Goal: Task Accomplishment & Management: Use online tool/utility

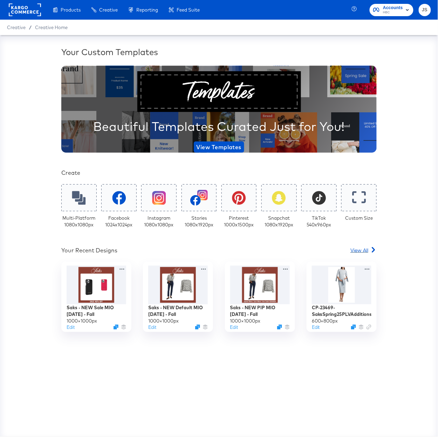
click at [364, 250] on span "View All" at bounding box center [360, 249] width 18 height 7
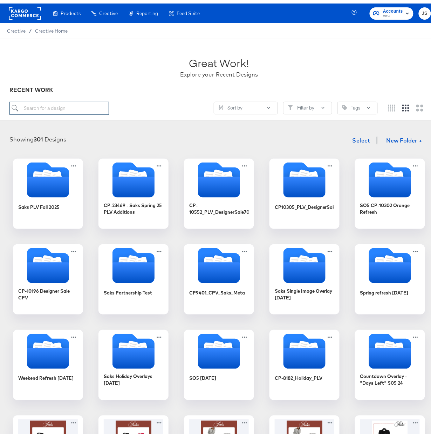
click at [74, 110] on input "search" at bounding box center [59, 104] width 100 height 13
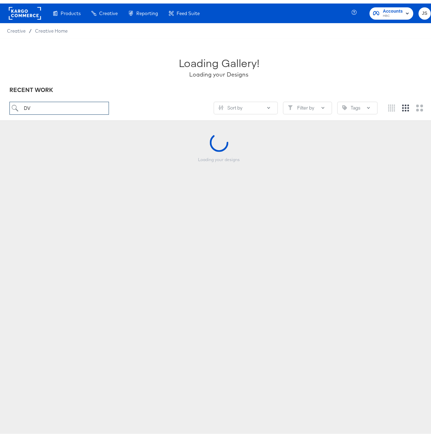
type input "DV"
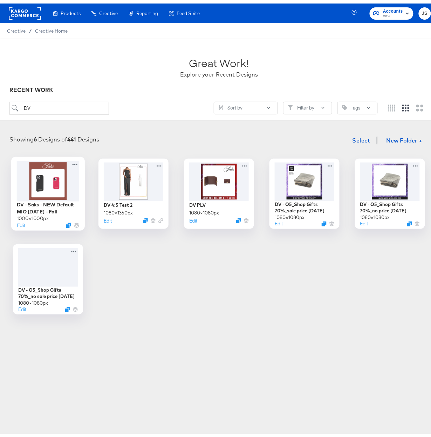
click at [50, 181] on div at bounding box center [48, 177] width 63 height 40
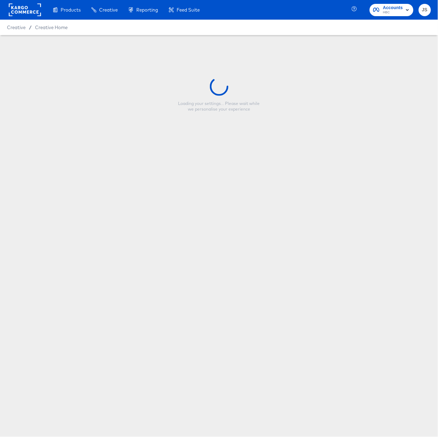
type input "DV - Saks - NEW Default MIO [DATE] - Fall"
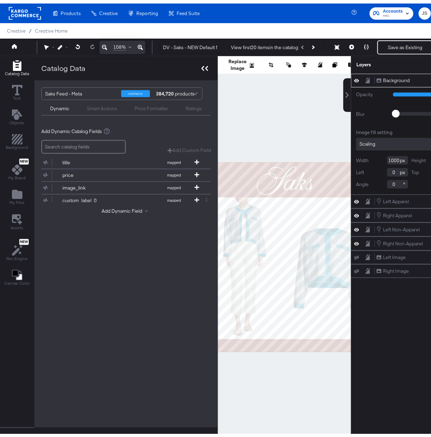
click at [205, 65] on icon at bounding box center [205, 64] width 7 height 5
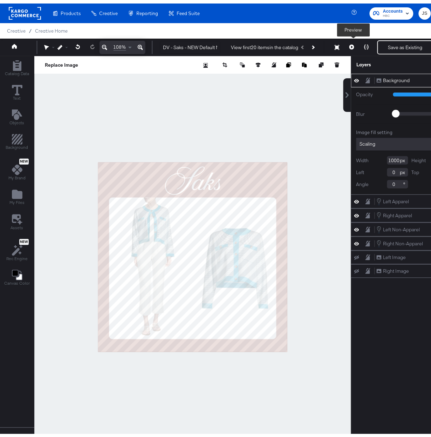
click at [353, 45] on icon at bounding box center [352, 43] width 5 height 5
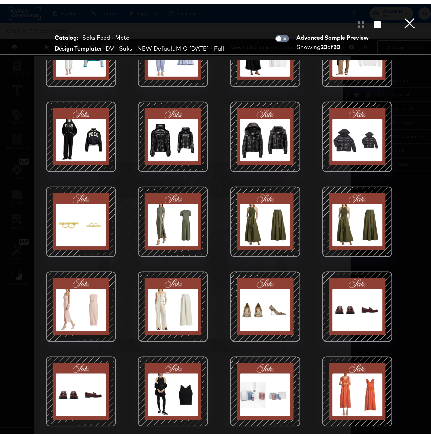
scroll to position [50, 0]
click at [403, 14] on button "×" at bounding box center [410, 7] width 14 height 14
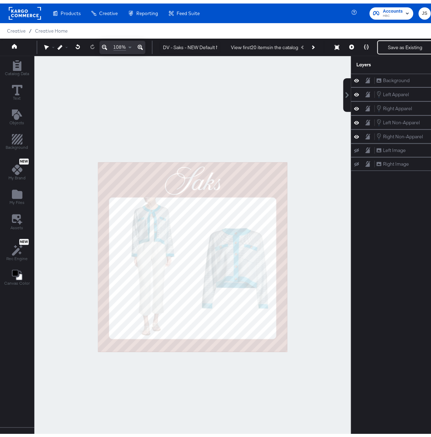
click at [15, 25] on span "Creative" at bounding box center [16, 28] width 19 height 6
click at [60, 26] on span "Creative Home" at bounding box center [51, 28] width 33 height 6
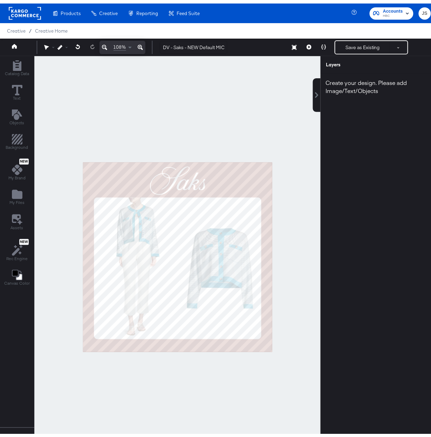
click at [321, 83] on div "Layers Create your design. Please add Image/Text/Objects" at bounding box center [380, 254] width 118 height 402
click at [313, 86] on button at bounding box center [317, 92] width 8 height 34
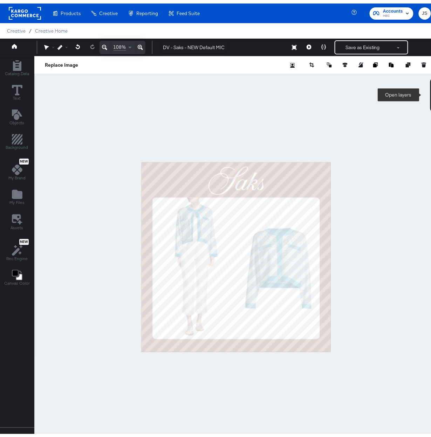
click at [431, 82] on button at bounding box center [435, 92] width 8 height 34
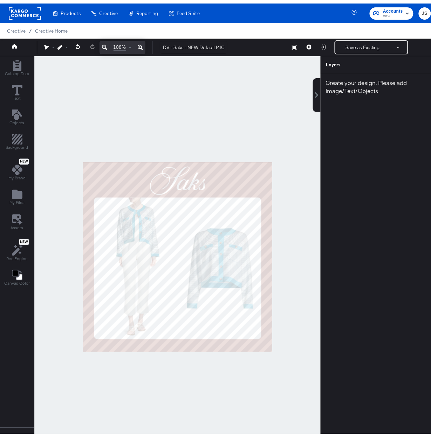
click at [215, 130] on div at bounding box center [177, 254] width 287 height 402
click at [20, 28] on span "Creative" at bounding box center [16, 28] width 19 height 6
click at [11, 27] on span "Creative" at bounding box center [16, 28] width 19 height 6
drag, startPoint x: 45, startPoint y: 26, endPoint x: 58, endPoint y: 27, distance: 12.3
click at [45, 26] on span "Creative Home" at bounding box center [51, 28] width 33 height 6
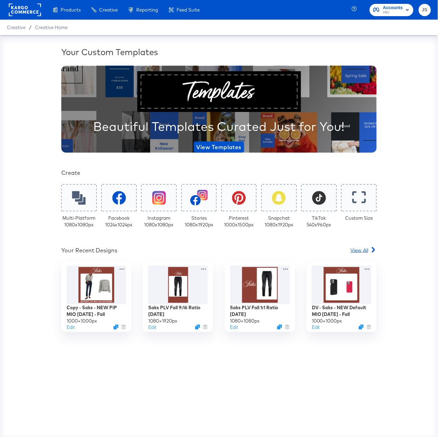
click at [367, 247] on span "View All" at bounding box center [360, 249] width 18 height 7
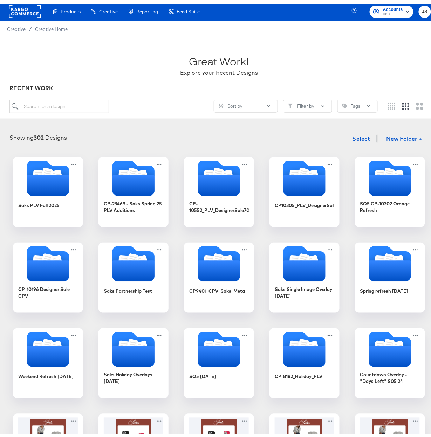
scroll to position [83, 0]
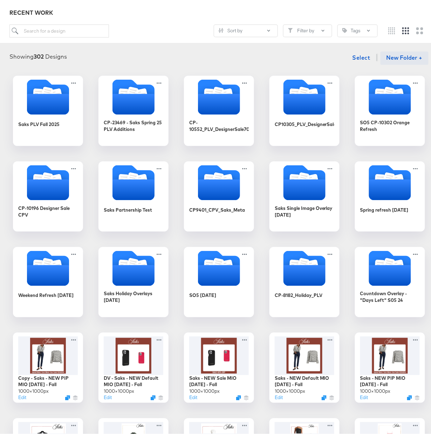
click at [401, 57] on button "New Folder +" at bounding box center [405, 54] width 48 height 13
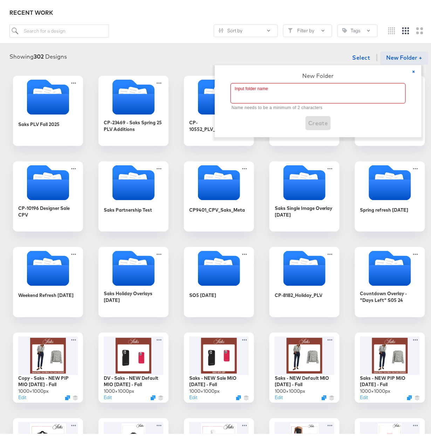
click at [358, 89] on input "text" at bounding box center [318, 90] width 175 height 20
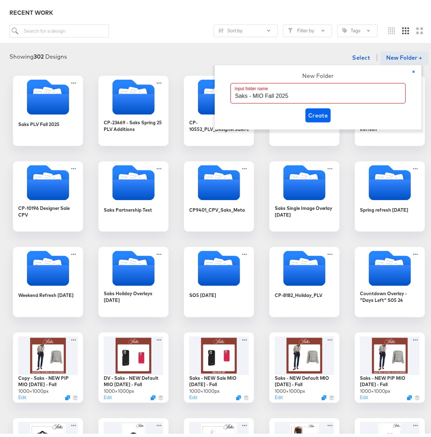
type input "Saks - MIO Fall 2025"
click at [327, 110] on span "Create" at bounding box center [319, 112] width 20 height 10
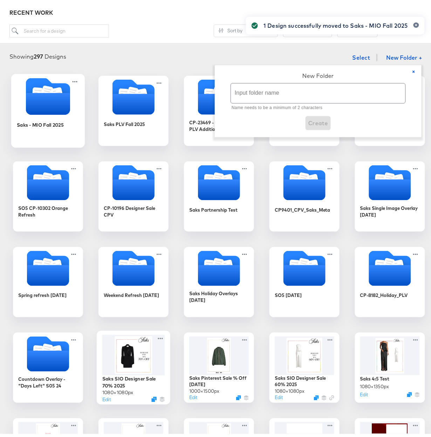
click at [46, 101] on icon "Folder" at bounding box center [48, 100] width 44 height 22
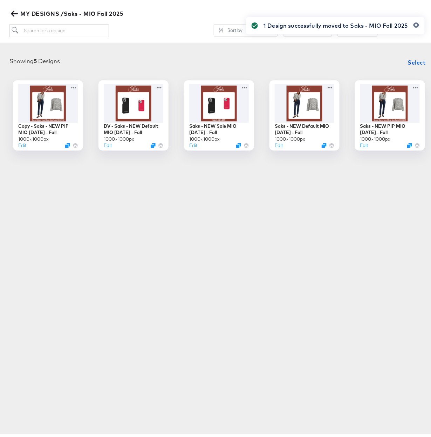
scroll to position [80, 0]
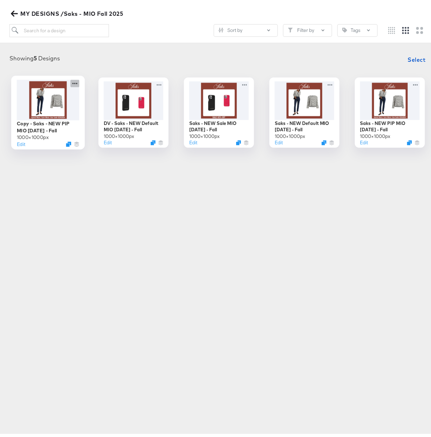
click at [73, 81] on icon at bounding box center [75, 79] width 9 height 7
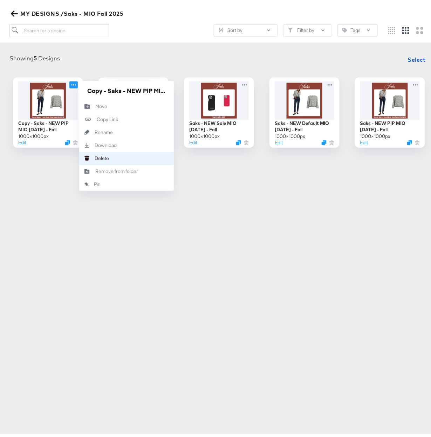
click at [108, 153] on button "[PERSON_NAME]" at bounding box center [126, 154] width 95 height 13
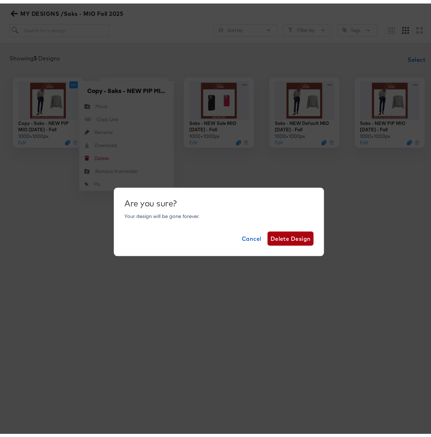
click at [280, 235] on span "Delete Design" at bounding box center [291, 235] width 40 height 10
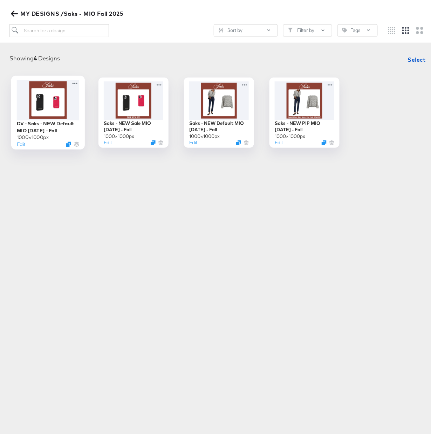
click at [46, 98] on div at bounding box center [48, 96] width 63 height 40
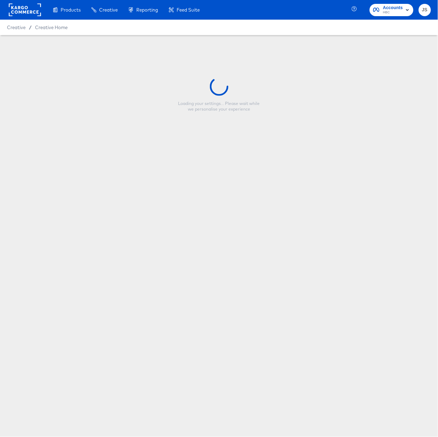
type input "DV - Saks - NEW Default MIO [DATE] - Fall"
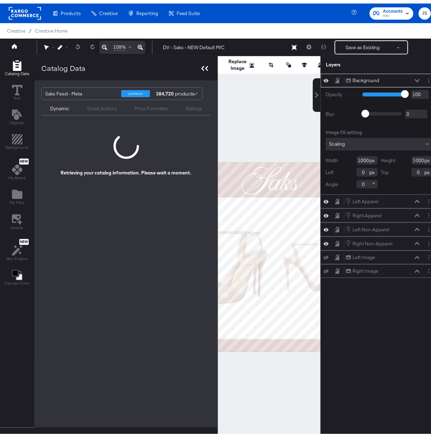
click at [203, 66] on icon at bounding box center [205, 64] width 7 height 5
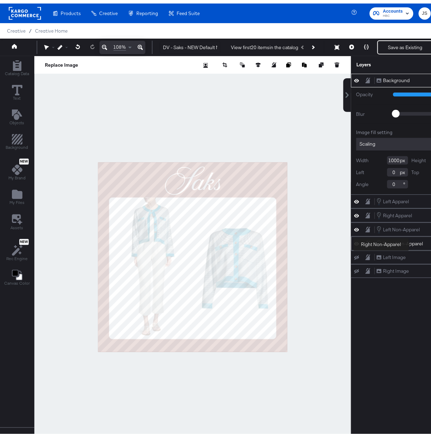
click at [415, 241] on div "Right Non-Apparel" at bounding box center [404, 240] width 40 height 7
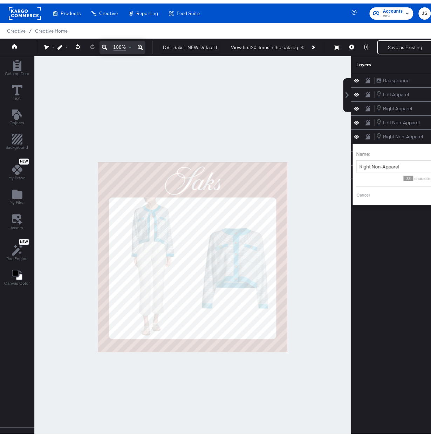
click at [327, 239] on div at bounding box center [192, 254] width 317 height 402
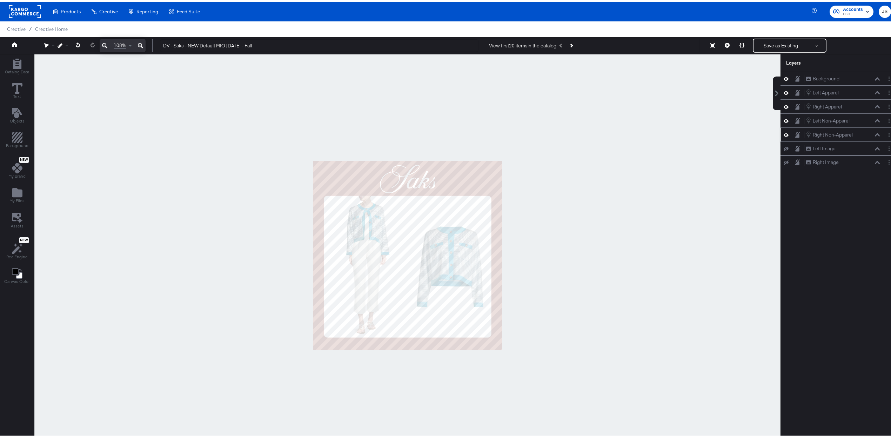
click at [438, 135] on button at bounding box center [877, 133] width 6 height 4
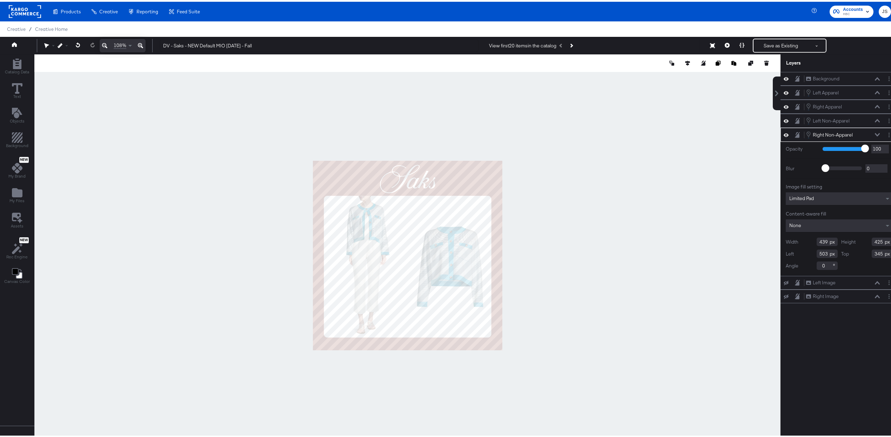
drag, startPoint x: 64, startPoint y: 81, endPoint x: 60, endPoint y: 77, distance: 6.0
click at [63, 81] on div at bounding box center [407, 254] width 746 height 402
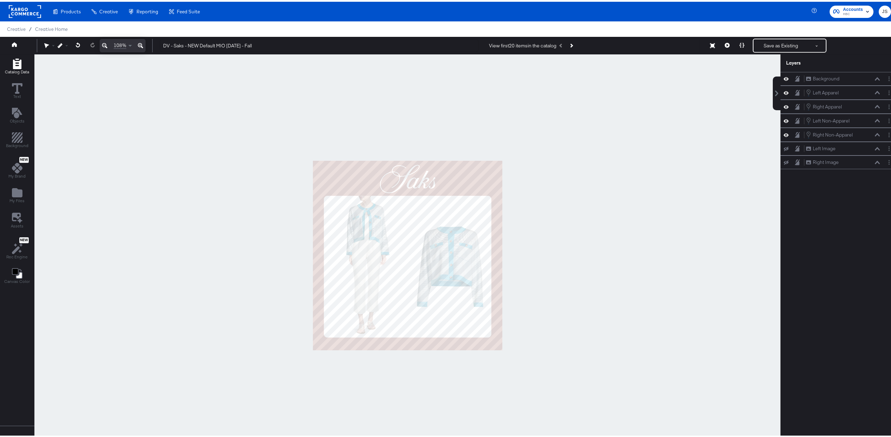
click at [17, 73] on button "Catalog Data" at bounding box center [17, 65] width 33 height 20
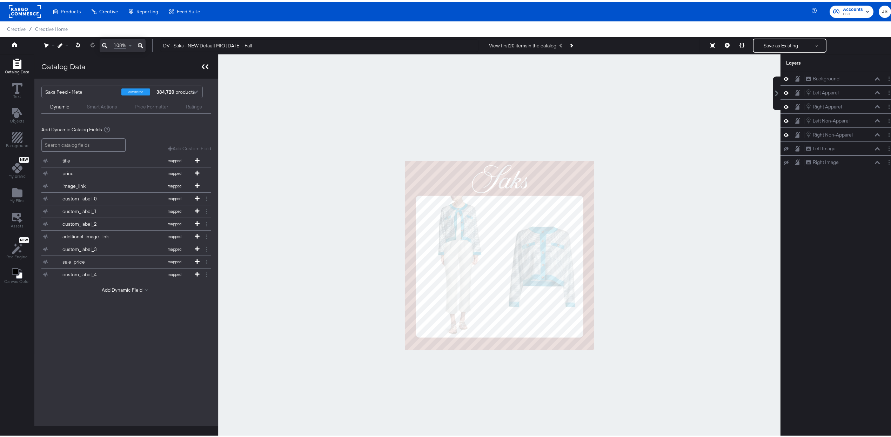
click at [206, 67] on icon at bounding box center [205, 64] width 7 height 5
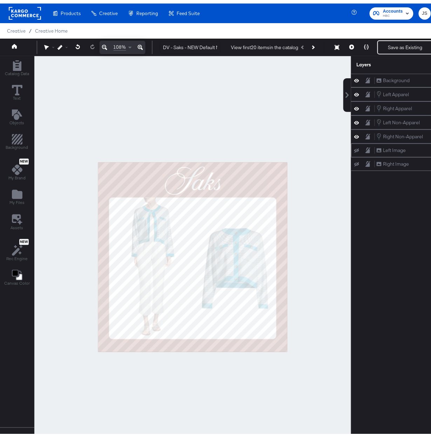
click at [424, 150] on div "Left Image Left Image" at bounding box center [414, 146] width 74 height 7
click at [422, 136] on div "Right Non-Apparel" at bounding box center [404, 133] width 40 height 7
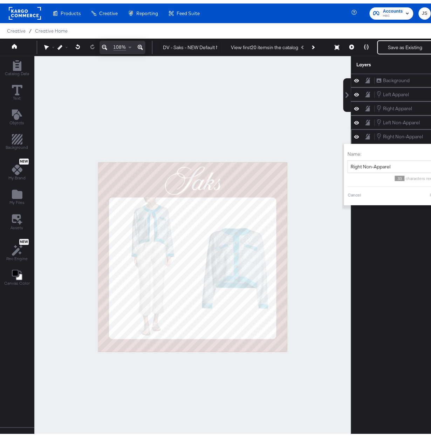
click at [429, 134] on div "Right Non-Apparel Right Non-Apparel" at bounding box center [414, 133] width 74 height 8
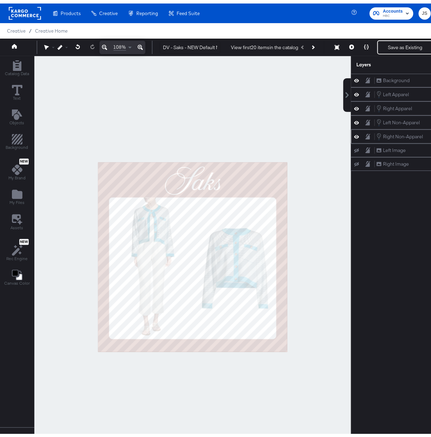
click at [429, 134] on div "Right Non-Apparel Right Non-Apparel" at bounding box center [414, 133] width 74 height 8
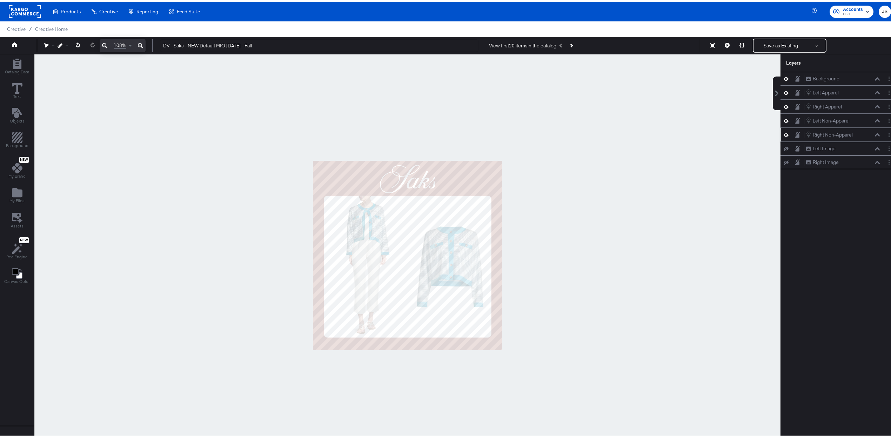
click at [438, 135] on button at bounding box center [877, 133] width 6 height 4
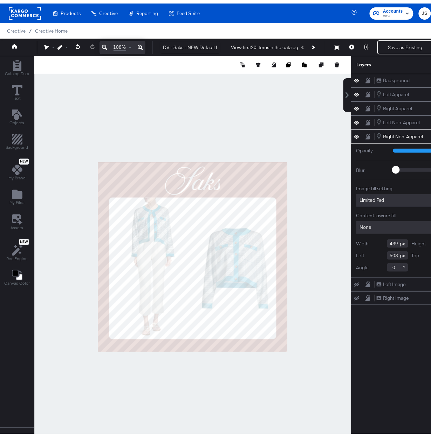
click at [419, 267] on div "Width 439 Height 425 Left 503 Top 345 Angle 0" at bounding box center [410, 252] width 107 height 32
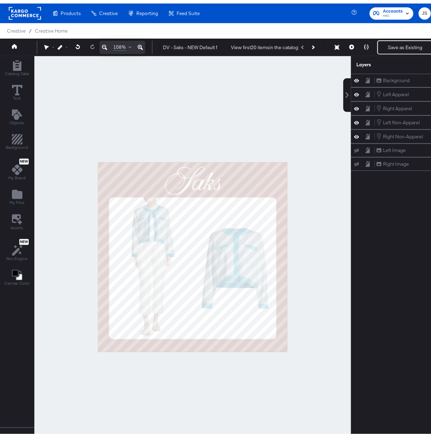
click at [329, 384] on div at bounding box center [192, 254] width 317 height 402
click at [374, 400] on div "Background Background Left Apparel Left Apparel Right Apparel Right Apparel Lef…" at bounding box center [410, 257] width 118 height 374
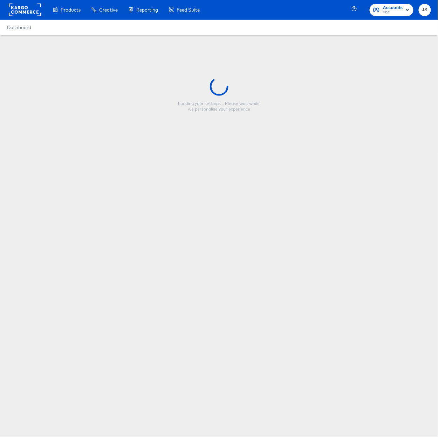
type input "DV - Saks - NEW Default MIO [DATE] - Fall"
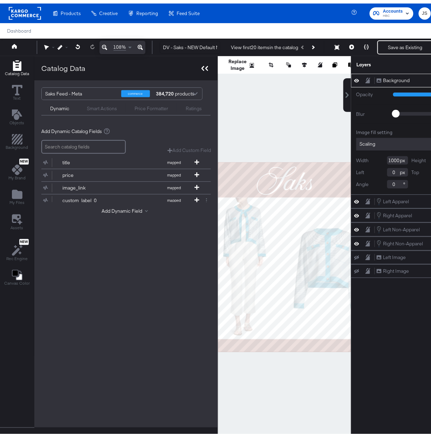
click at [204, 67] on icon at bounding box center [205, 64] width 7 height 5
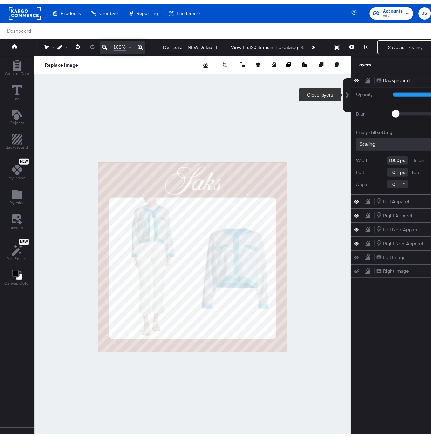
click at [351, 92] on div at bounding box center [348, 92] width 8 height 6
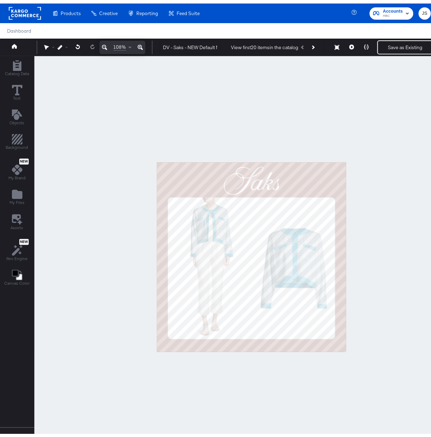
click at [351, 92] on div at bounding box center [251, 254] width 435 height 402
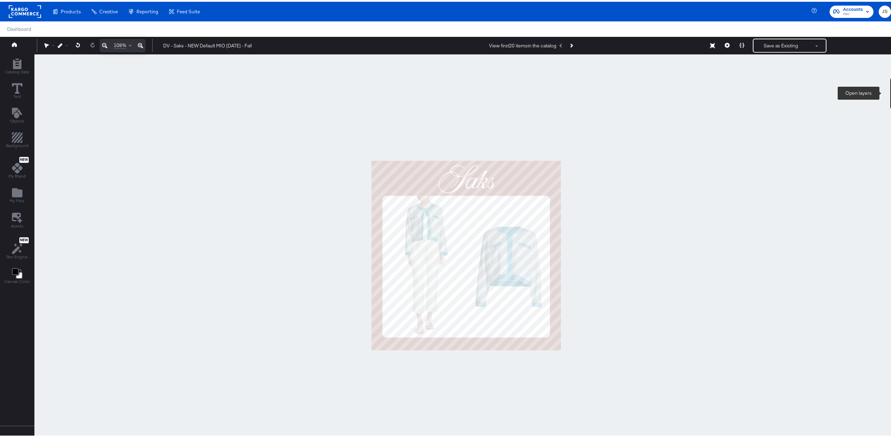
click at [438, 89] on icon at bounding box center [894, 92] width 6 height 6
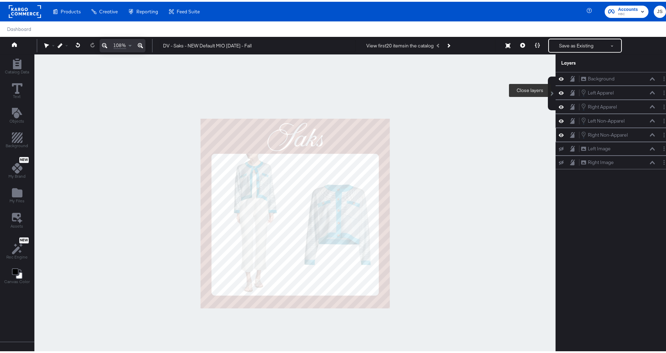
click at [438, 132] on icon at bounding box center [652, 133] width 5 height 4
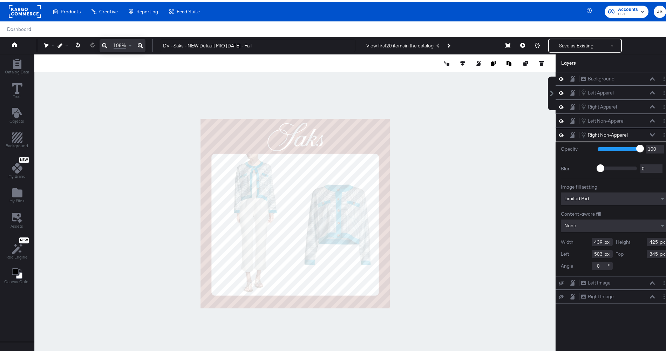
click at [438, 120] on div "Left Non-Apparel Left Non-Apparel" at bounding box center [618, 119] width 74 height 8
click at [438, 118] on icon at bounding box center [652, 119] width 5 height 4
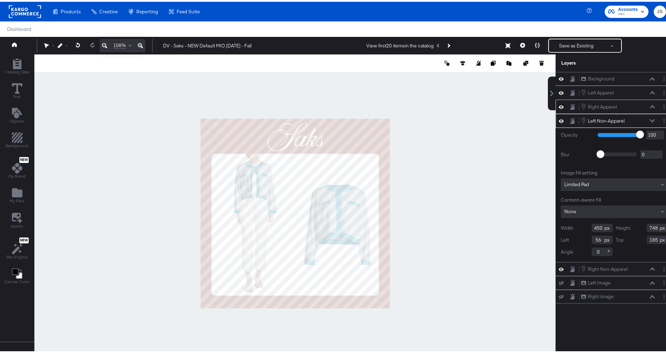
click at [438, 105] on icon at bounding box center [652, 105] width 5 height 4
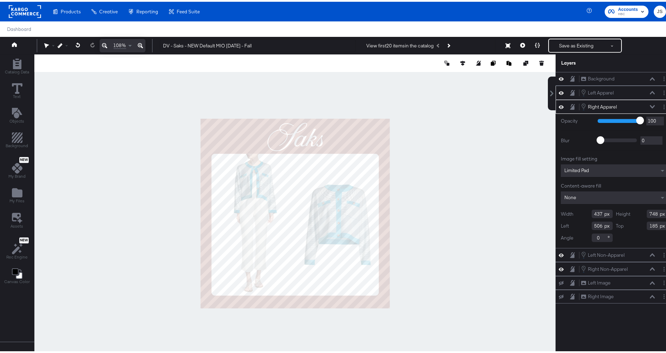
click at [438, 92] on icon at bounding box center [652, 91] width 5 height 4
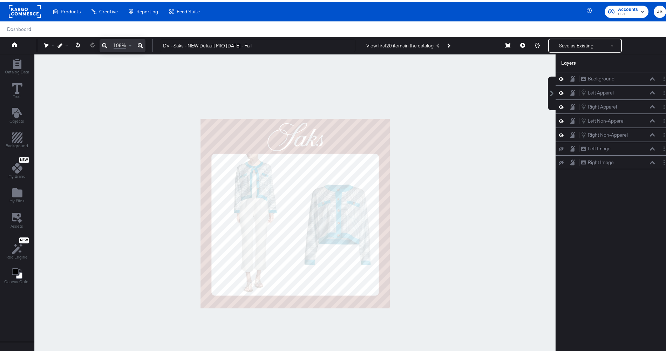
click at [438, 195] on div at bounding box center [295, 212] width 522 height 318
click at [438, 93] on div "Left Apparel Left Apparel" at bounding box center [618, 91] width 74 height 8
click at [438, 90] on icon at bounding box center [652, 91] width 5 height 4
click at [423, 167] on div at bounding box center [295, 212] width 522 height 318
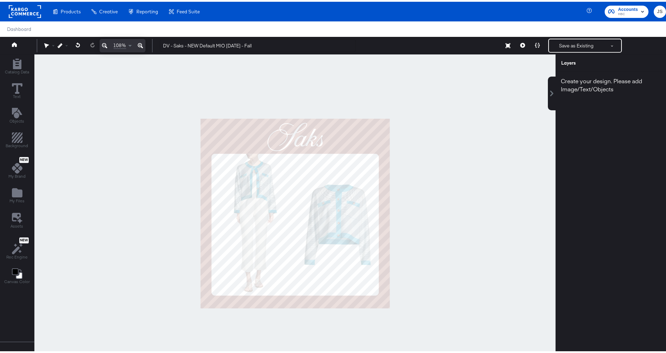
scroll to position [18, 0]
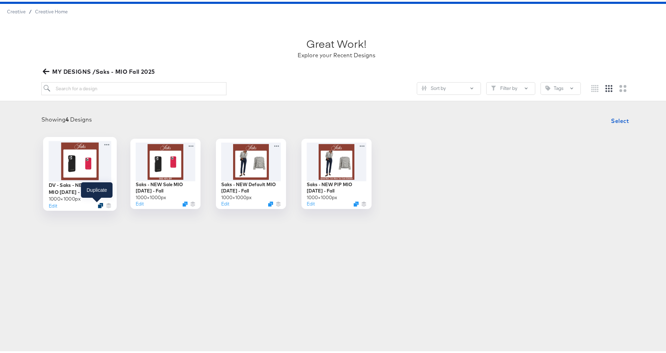
click at [98, 202] on icon "Duplicate" at bounding box center [100, 203] width 5 height 5
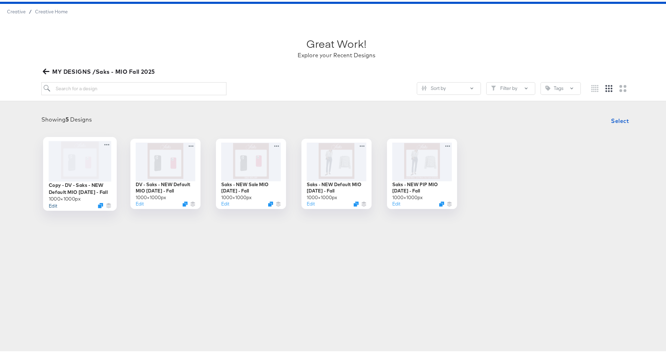
click at [53, 204] on button "Edit" at bounding box center [53, 203] width 8 height 7
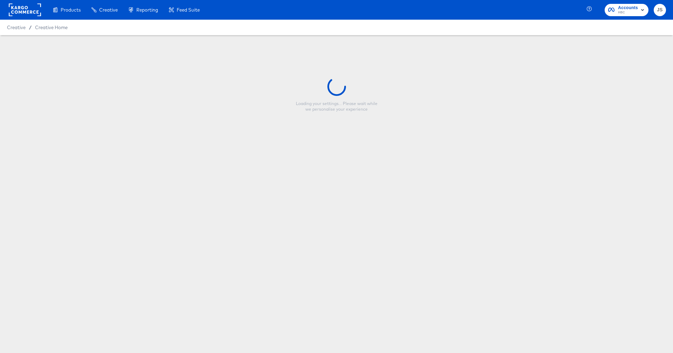
type input "Copy - DV - Saks - NEW Default MIO 8.21.25 - Fall"
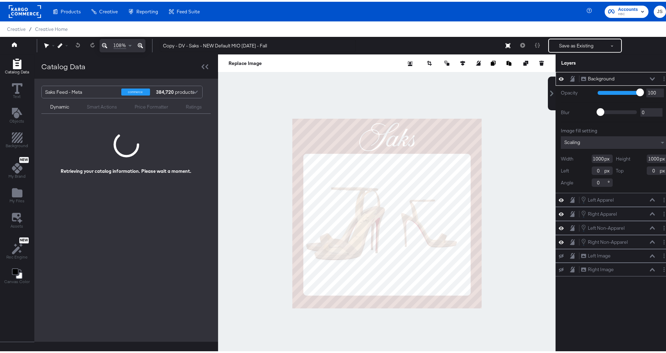
click at [203, 69] on div at bounding box center [205, 65] width 12 height 10
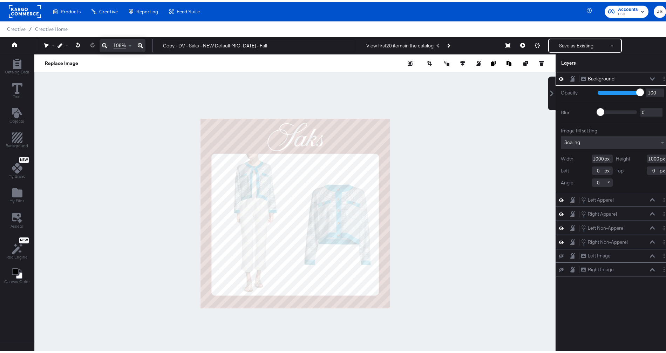
click at [438, 78] on icon at bounding box center [652, 76] width 5 height 3
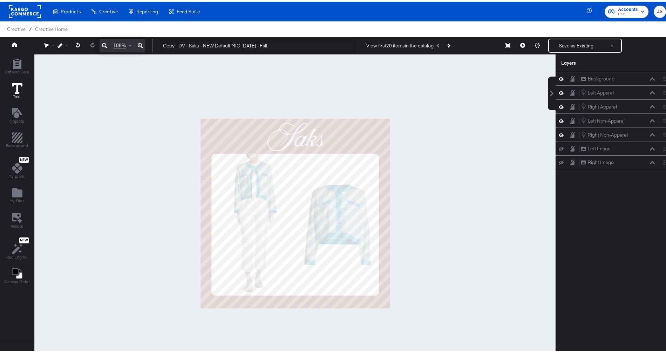
click at [19, 90] on icon at bounding box center [17, 86] width 11 height 11
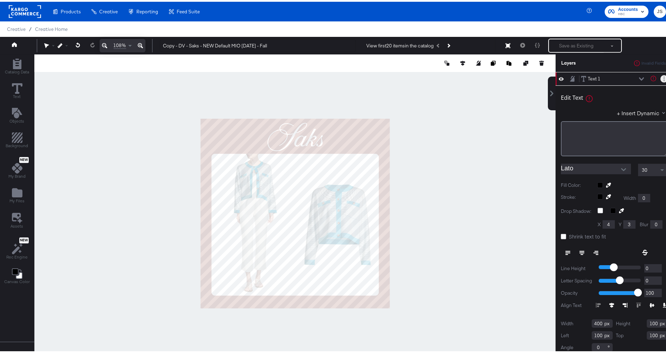
click at [438, 78] on button "Layer Options" at bounding box center [664, 76] width 7 height 7
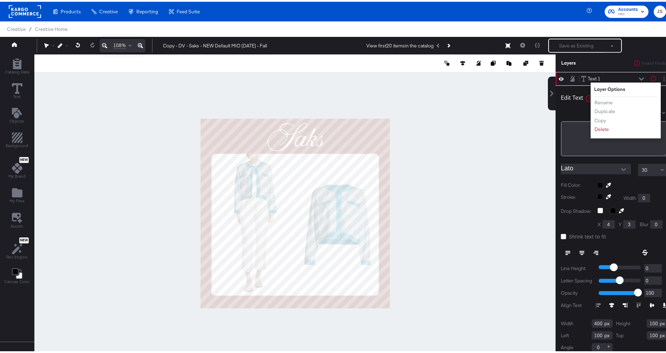
click at [438, 100] on li "Rename" at bounding box center [614, 100] width 39 height 7
click at [438, 99] on button "Rename" at bounding box center [604, 100] width 19 height 7
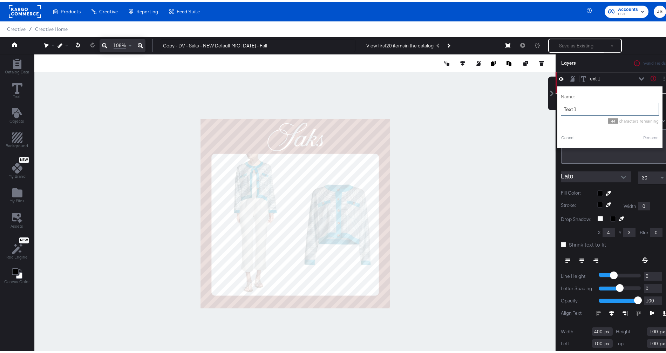
click at [438, 107] on input "Text 1" at bounding box center [610, 107] width 98 height 13
click at [438, 106] on input "Text 1" at bounding box center [610, 107] width 98 height 13
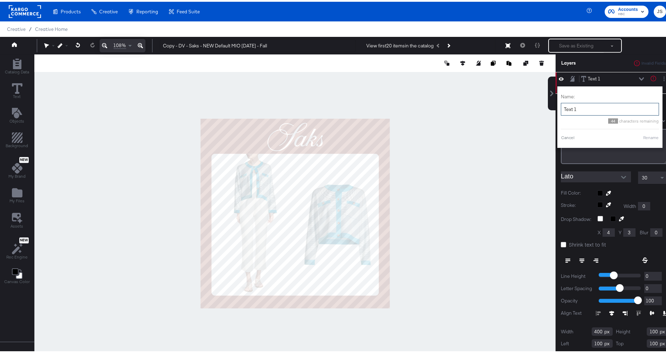
click at [438, 110] on input "Text 1" at bounding box center [610, 107] width 98 height 13
type input "Sale % OFF"
click at [438, 136] on button "Rename" at bounding box center [643, 136] width 16 height 6
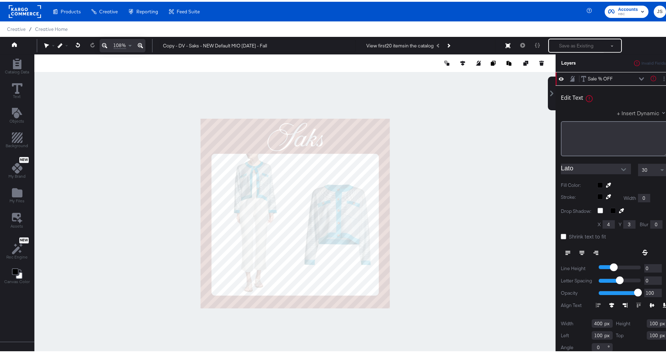
click at [438, 111] on button "+ Insert Dynamic" at bounding box center [642, 110] width 51 height 7
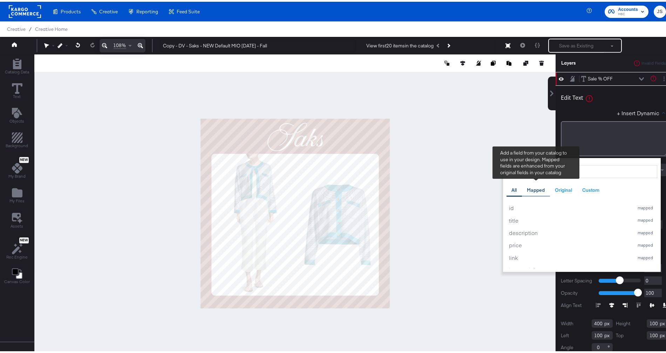
click at [438, 186] on div "Mapped" at bounding box center [536, 188] width 18 height 7
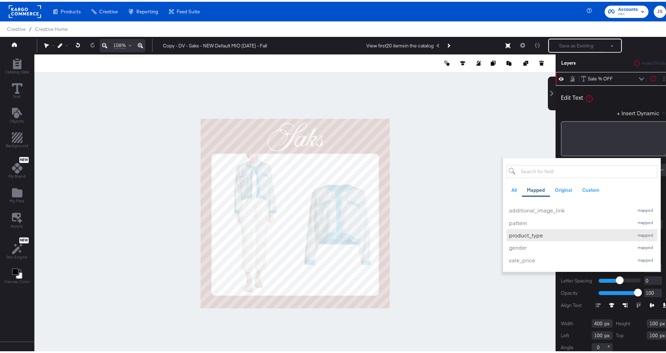
scroll to position [227, 0]
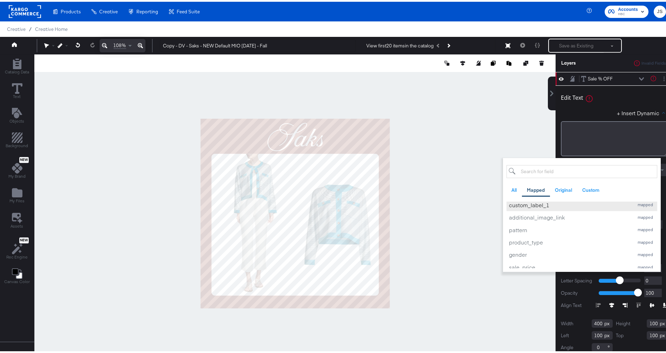
click at [438, 206] on div "custom_label_1" at bounding box center [569, 202] width 121 height 7
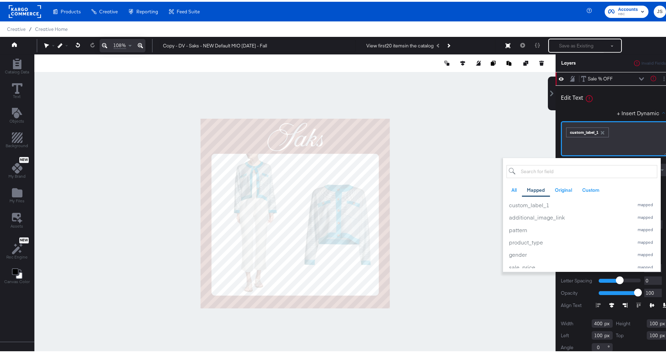
click at [438, 131] on div "﻿ ﻿ custom_label_1 ﻿" at bounding box center [614, 136] width 107 height 35
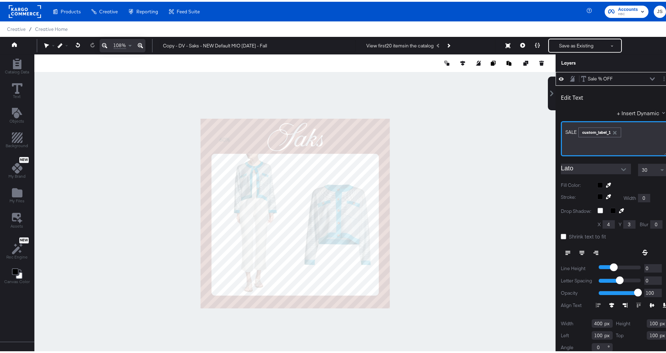
click at [438, 132] on div "SALE ﻿ ﻿ custom_label_1 ﻿" at bounding box center [615, 130] width 98 height 12
click at [438, 163] on button "Open" at bounding box center [624, 167] width 11 height 11
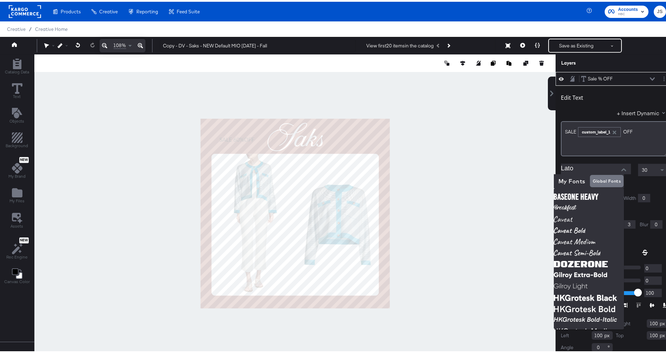
click at [438, 167] on input "Lato" at bounding box center [591, 167] width 60 height 11
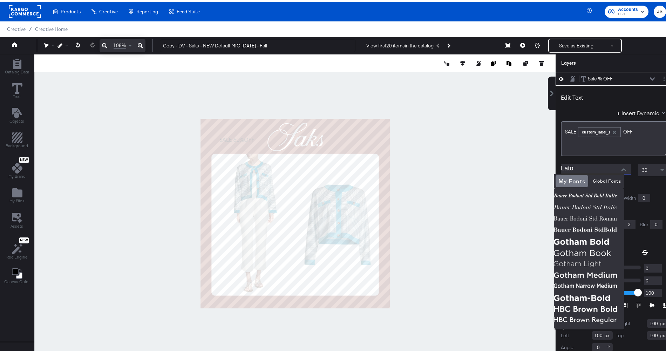
click at [438, 167] on input "Lato" at bounding box center [591, 167] width 60 height 11
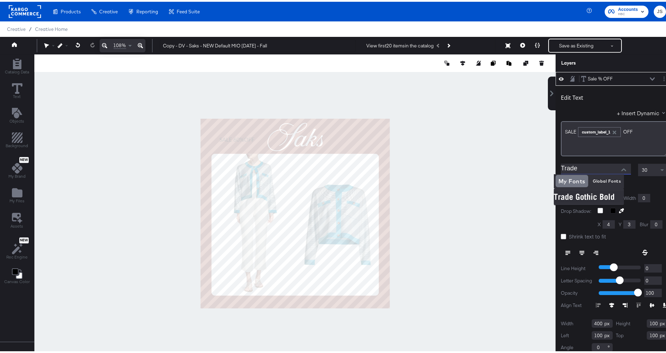
click at [438, 192] on img at bounding box center [589, 194] width 70 height 11
type input "Trade Gothic Bold"
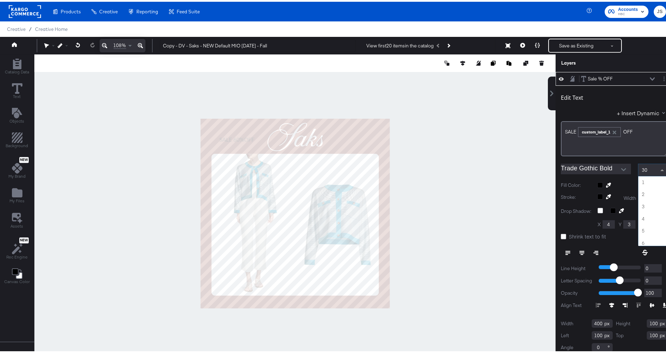
click at [438, 167] on span at bounding box center [663, 168] width 4 height 2
click at [438, 168] on span at bounding box center [663, 168] width 9 height 12
click at [438, 169] on div "30" at bounding box center [653, 168] width 29 height 12
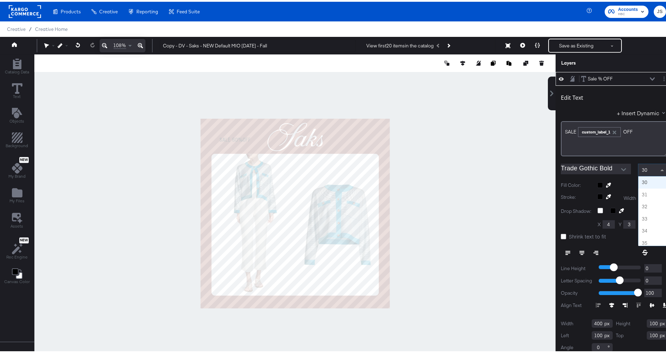
click at [438, 169] on div "30" at bounding box center [653, 168] width 29 height 12
click at [438, 168] on span "30" at bounding box center [645, 168] width 6 height 6
drag, startPoint x: 641, startPoint y: 169, endPoint x: 629, endPoint y: 166, distance: 12.7
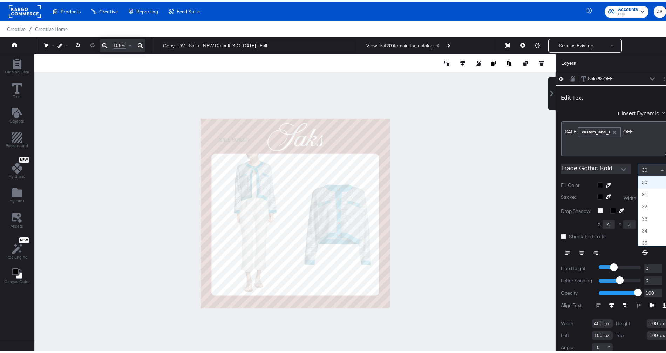
click at [438, 166] on div "Trade Gothic Bold 30 1 2 3 4 5 6 7 8 9 10 11 12 13 14 15 16 17 18 19 20 21 22 2…" at bounding box center [614, 168] width 107 height 13
type input "60"
click at [438, 184] on icon at bounding box center [609, 183] width 5 height 5
click at [358, 171] on div at bounding box center [295, 212] width 521 height 318
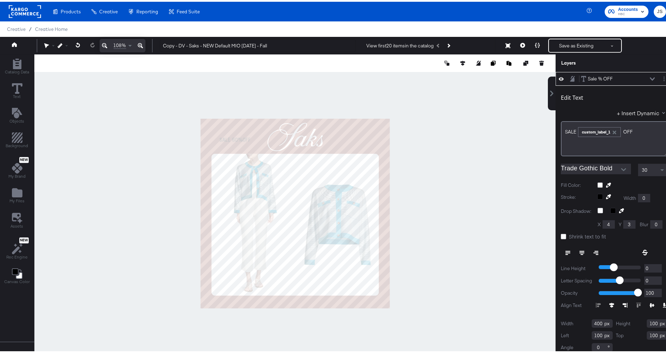
click at [438, 196] on icon at bounding box center [608, 194] width 5 height 5
click at [353, 171] on div at bounding box center [295, 212] width 521 height 318
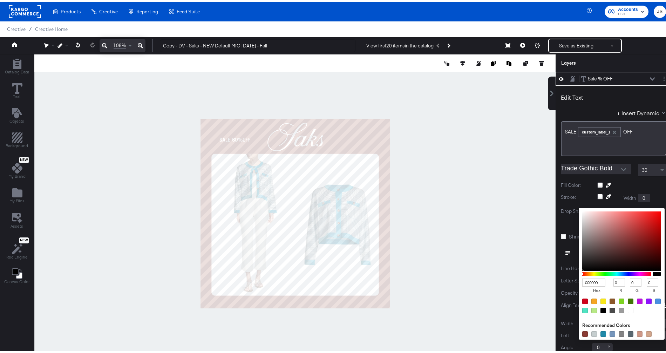
click at [438, 209] on div "000000 hex 0 r 0 g 0 b 100 a Recommended Colors" at bounding box center [619, 209] width 17 height 7
click at [438, 196] on label "Width" at bounding box center [630, 196] width 13 height 7
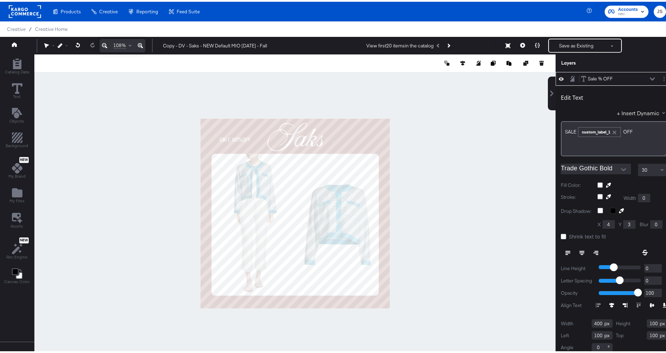
click at [438, 209] on icon at bounding box center [621, 208] width 5 height 5
click at [367, 174] on div at bounding box center [295, 212] width 521 height 318
click at [438, 224] on input "4" at bounding box center [609, 222] width 12 height 8
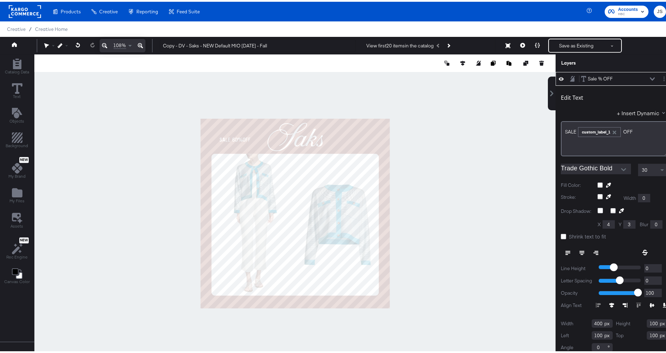
click at [438, 224] on input "4" at bounding box center [609, 222] width 12 height 8
type input "0"
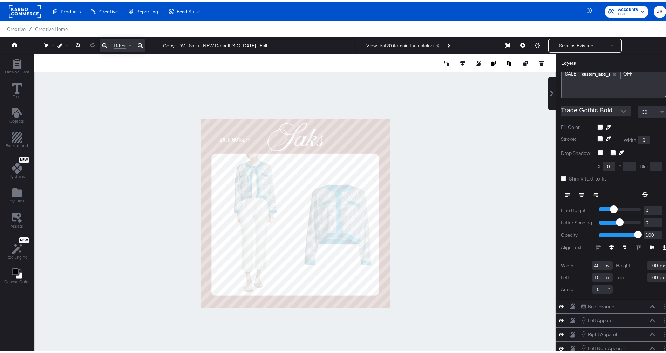
scroll to position [75, 0]
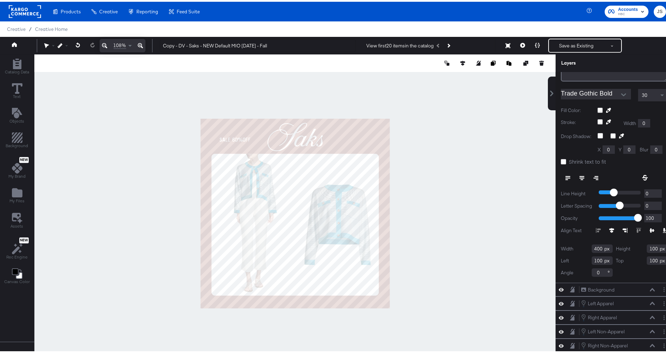
type input "0"
click at [438, 246] on input "400" at bounding box center [602, 246] width 21 height 8
type input "1003"
type input "80"
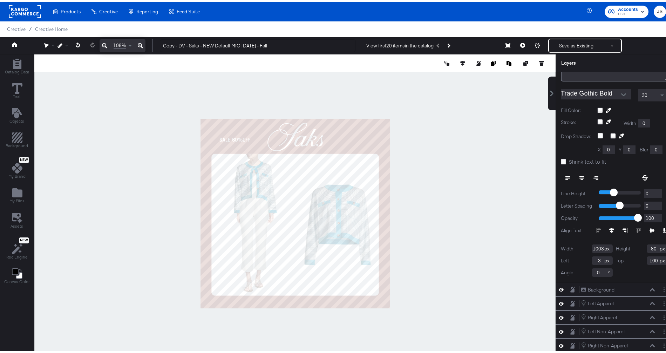
type input "-3"
type input "925"
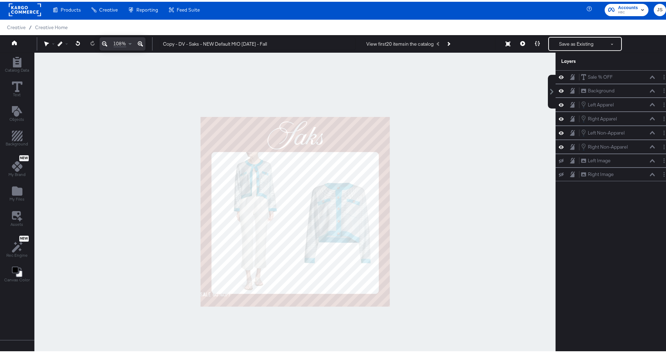
scroll to position [0, 0]
click at [438, 151] on div at bounding box center [295, 210] width 522 height 318
click at [438, 81] on div "Sale % OFF Sale % OFF" at bounding box center [615, 75] width 118 height 14
click at [438, 78] on div "Sale % OFF Sale % OFF" at bounding box center [618, 75] width 74 height 7
click at [438, 74] on icon at bounding box center [652, 75] width 5 height 3
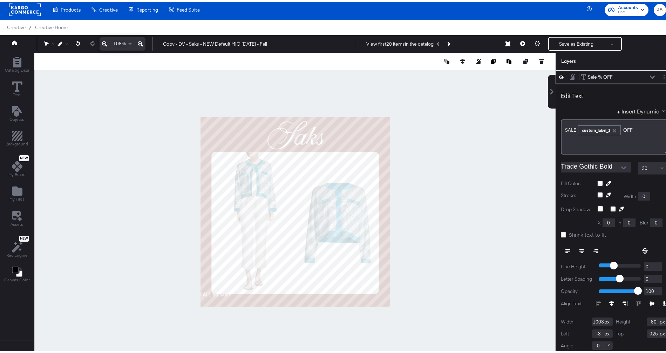
click at [438, 165] on span at bounding box center [663, 166] width 9 height 12
click at [438, 248] on icon at bounding box center [582, 249] width 5 height 5
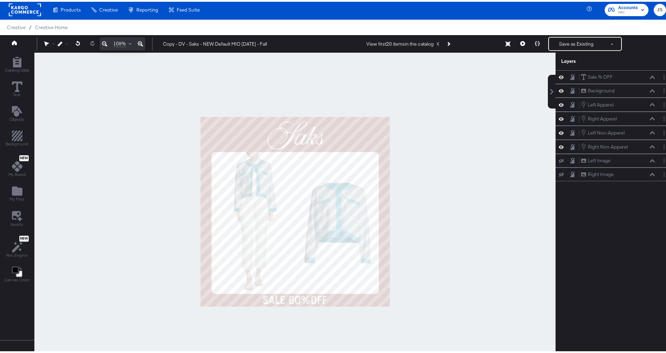
click at [438, 220] on div at bounding box center [295, 210] width 522 height 318
drag, startPoint x: 184, startPoint y: 42, endPoint x: 159, endPoint y: 40, distance: 25.3
click at [159, 40] on div "Copy - DV - Saks - NEW Default MIO 8.21.25 - Fall View first 20 items in the ca…" at bounding box center [410, 42] width 512 height 14
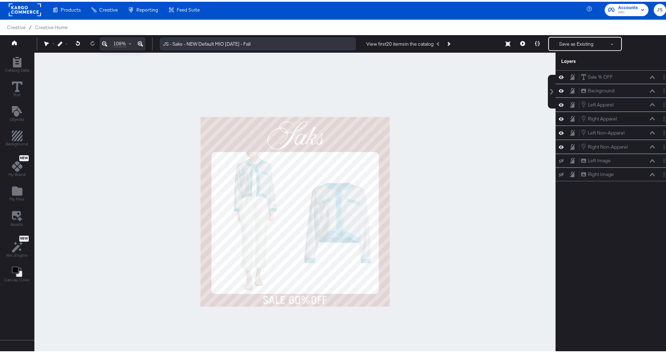
click at [201, 41] on input "JS - Saks - NEW Default MIO 8.21.25 - Fall" at bounding box center [258, 42] width 196 height 13
drag, startPoint x: 216, startPoint y: 42, endPoint x: 188, endPoint y: 43, distance: 28.1
click at [188, 43] on input "JS - Saks - NEW Default MIO 8.21.25 - Fall" at bounding box center [258, 42] width 196 height 13
type input "JS - Saks - Sale MIO 8.21.25 - Fall"
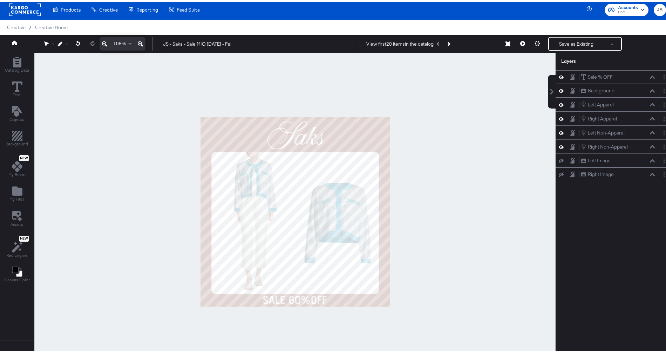
click at [255, 67] on div at bounding box center [295, 210] width 522 height 318
click at [438, 42] on icon at bounding box center [523, 41] width 5 height 5
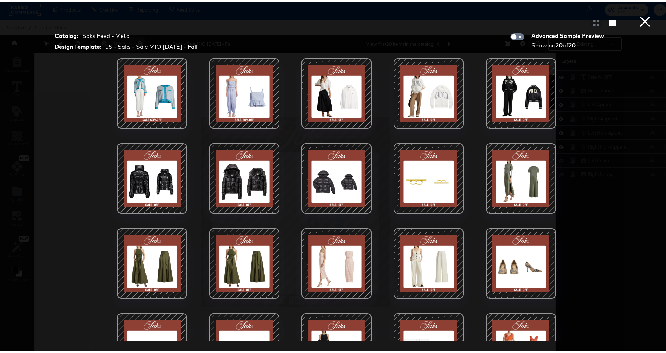
click at [438, 14] on button "×" at bounding box center [645, 7] width 14 height 14
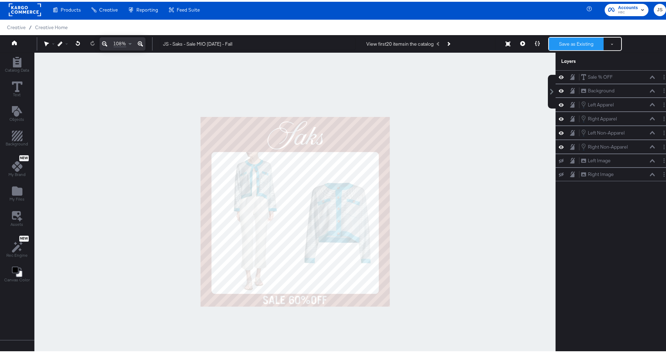
click at [438, 43] on button "Save as Existing" at bounding box center [576, 42] width 55 height 13
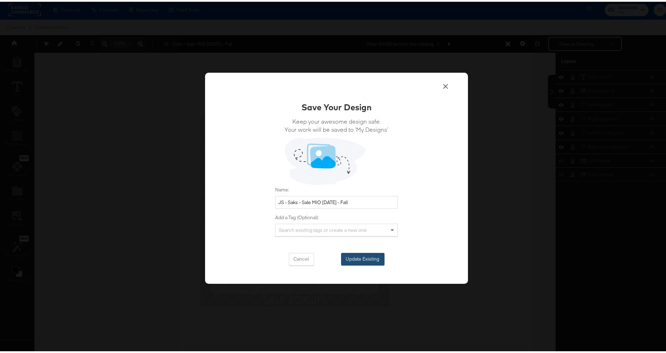
click at [354, 255] on button "Update Existing" at bounding box center [362, 257] width 43 height 13
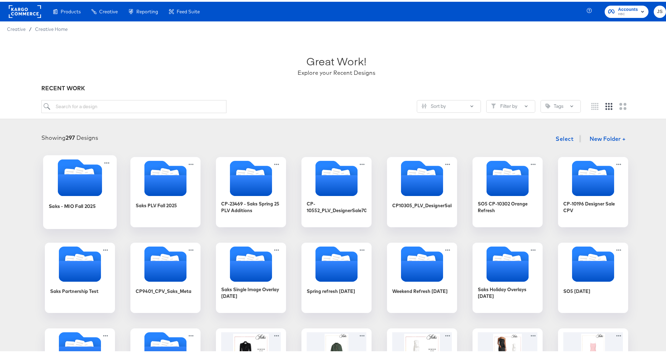
click at [76, 179] on icon "Folder" at bounding box center [80, 183] width 44 height 22
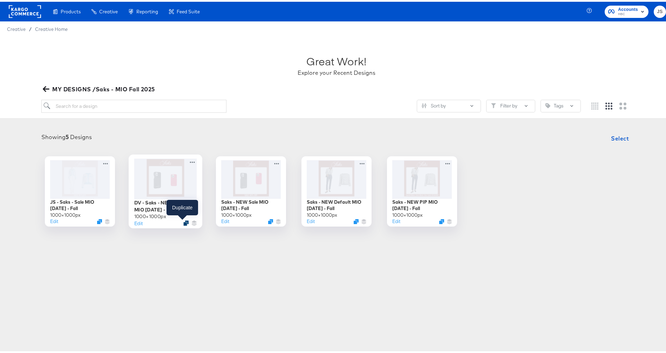
click at [183, 222] on icon "Duplicate" at bounding box center [185, 220] width 5 height 5
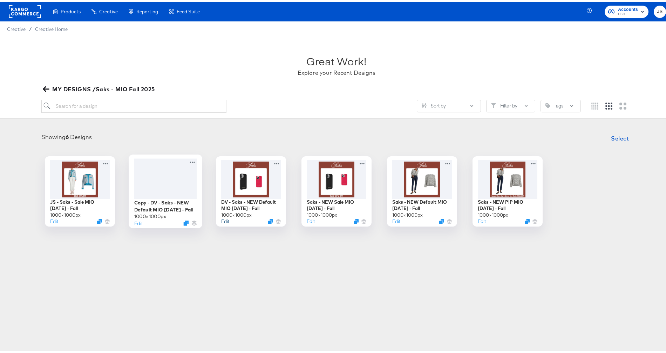
click at [223, 220] on button "Edit" at bounding box center [225, 219] width 8 height 7
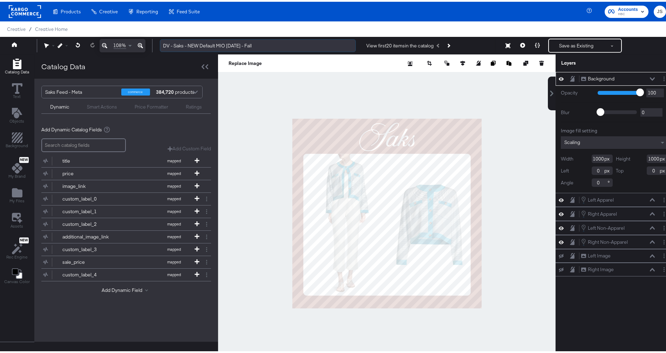
drag, startPoint x: 199, startPoint y: 44, endPoint x: 193, endPoint y: 48, distance: 7.3
click at [188, 43] on input "DV - Saks - NEW Default MIO [DATE] - Fall" at bounding box center [258, 44] width 196 height 13
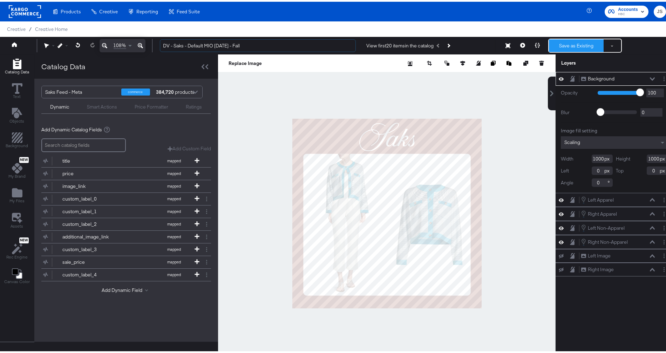
type input "DV - Saks - Default MIO 8.21.25 - Fall"
click at [438, 43] on button "Save as Existing" at bounding box center [576, 44] width 55 height 13
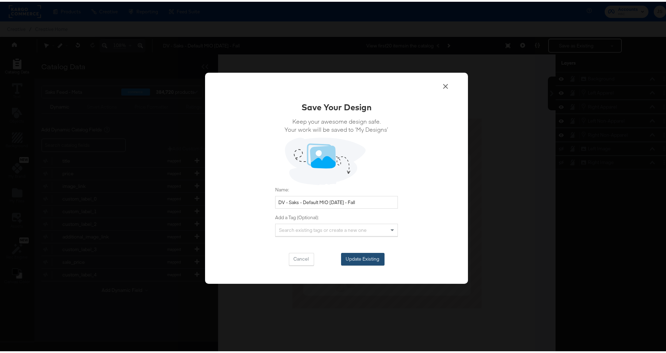
click at [363, 259] on button "Update Existing" at bounding box center [362, 257] width 43 height 13
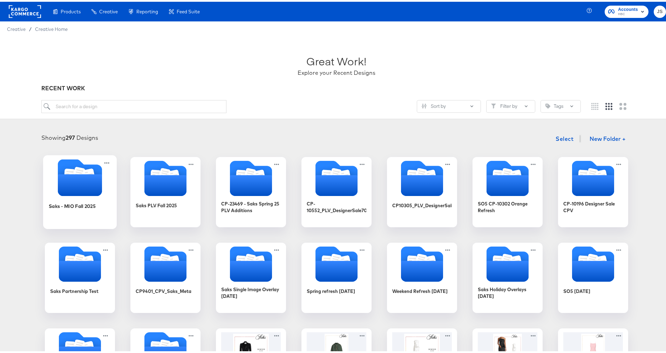
click at [73, 179] on icon "Folder" at bounding box center [80, 183] width 44 height 22
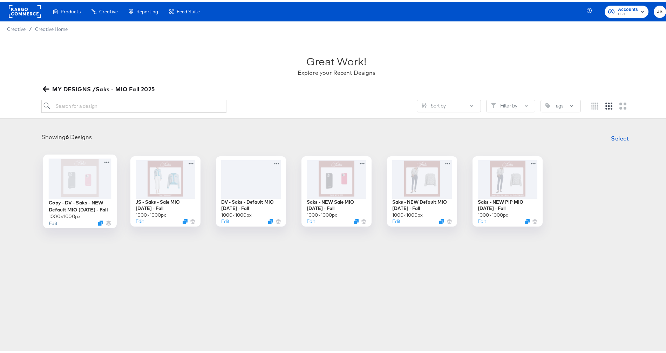
click at [49, 222] on button "Edit" at bounding box center [53, 220] width 8 height 7
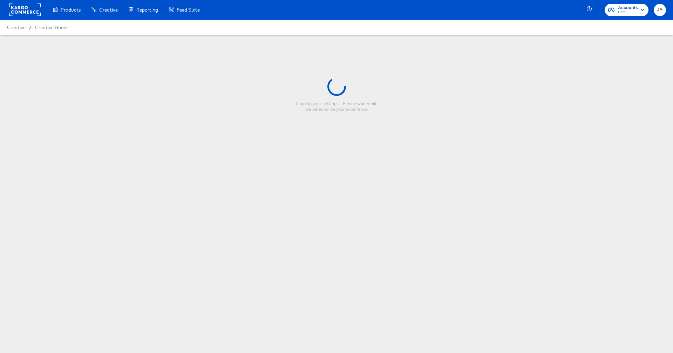
type input "Copy - DV - Saks - NEW Default MIO 8.21.25 - Fall"
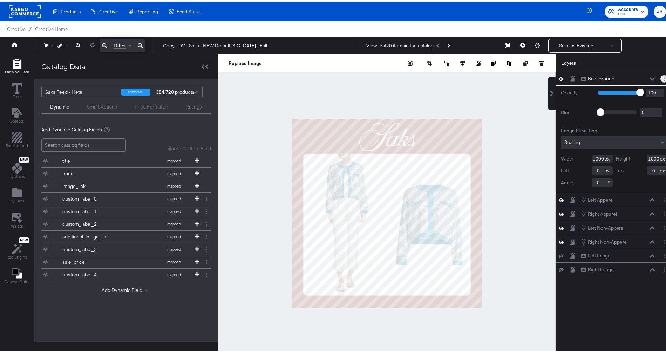
click at [438, 77] on button "Layer Options" at bounding box center [664, 76] width 7 height 7
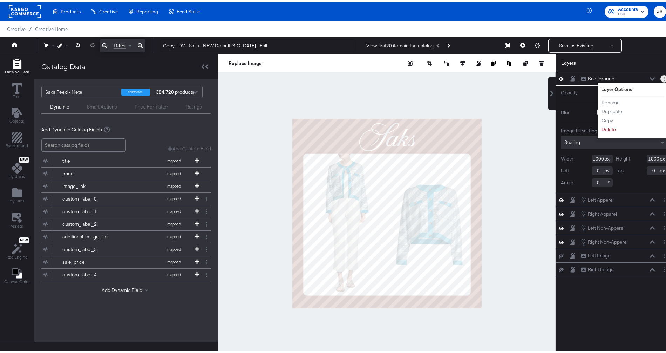
click at [438, 77] on button "Layer Options" at bounding box center [664, 76] width 7 height 7
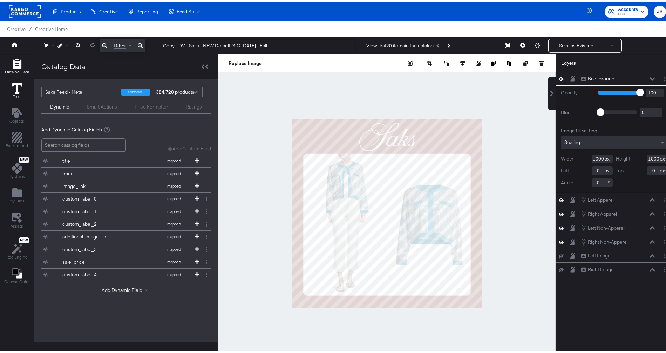
click at [19, 87] on icon at bounding box center [17, 86] width 11 height 11
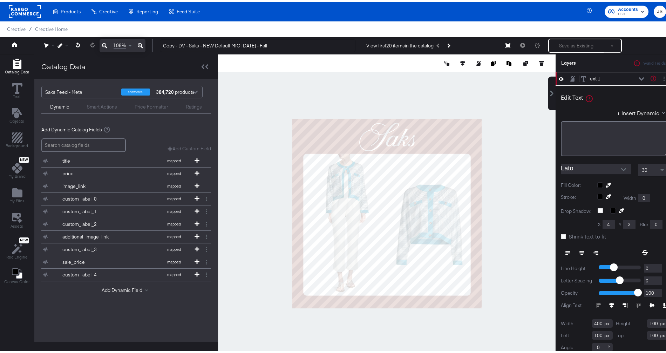
click at [109, 107] on div "Smart Actions" at bounding box center [102, 105] width 30 height 7
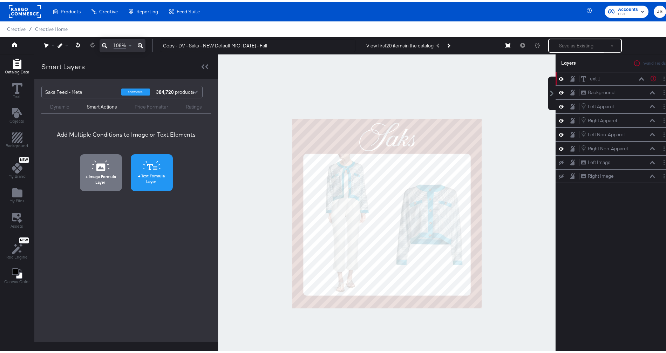
click at [146, 176] on span "Text Formula Layer" at bounding box center [152, 176] width 38 height 11
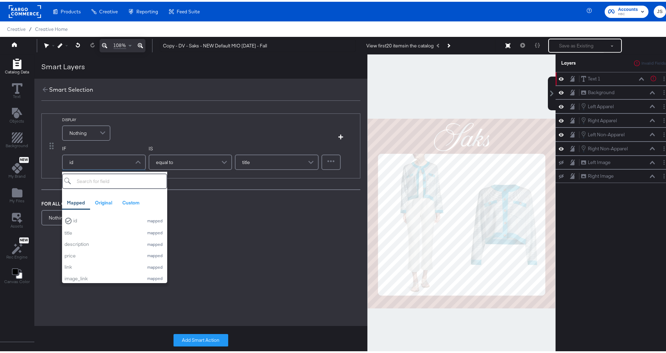
click at [137, 160] on span at bounding box center [139, 160] width 12 height 14
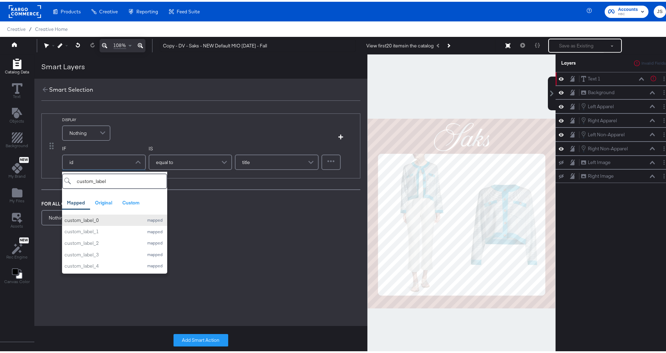
type input "custom_label"
click at [132, 221] on div "custom_label_0" at bounding box center [103, 218] width 76 height 7
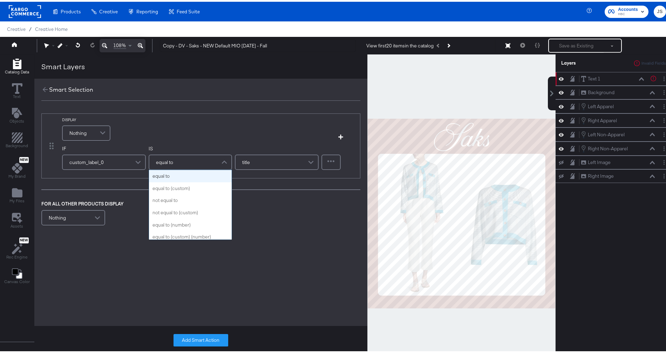
click at [217, 162] on div "equal to" at bounding box center [190, 160] width 82 height 14
type input "contain"
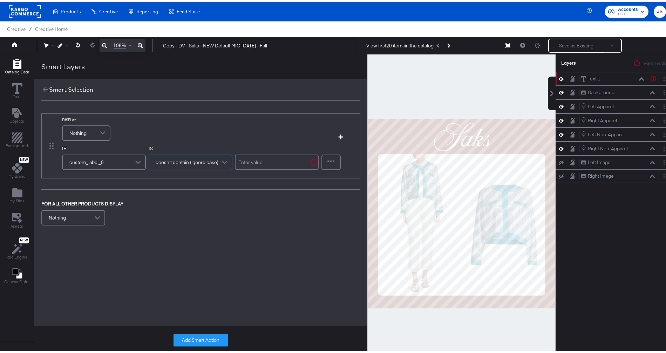
click at [285, 162] on input "text" at bounding box center [277, 160] width 84 height 15
type input "Fashion Flash"
click at [293, 201] on div "FOR ALL OTHER PRODUCTS DISPLAY Nothing" at bounding box center [200, 212] width 319 height 27
click at [342, 138] on div "DISPLAY Nothing Add Condition" at bounding box center [209, 127] width 295 height 25
click at [340, 135] on icon "button" at bounding box center [340, 135] width 5 height 5
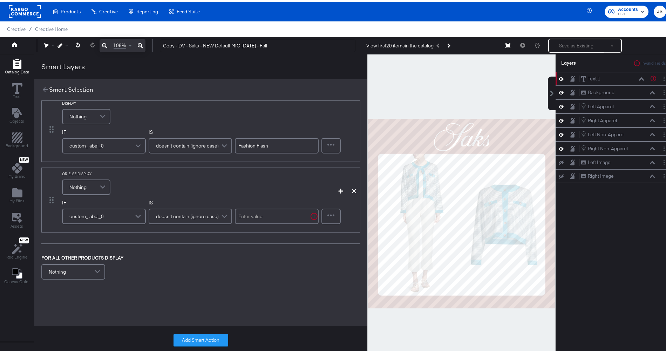
scroll to position [17, 0]
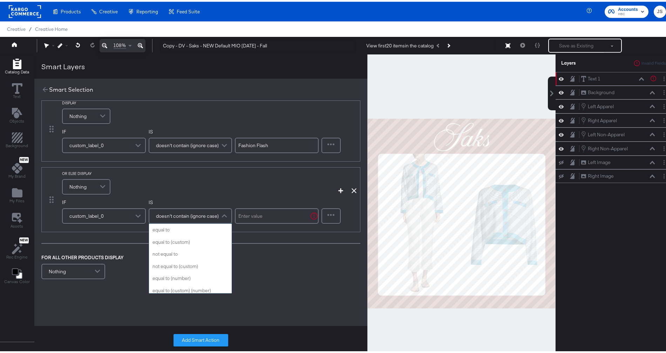
click at [191, 219] on div "doesn't contain (ignore case)" at bounding box center [190, 214] width 82 height 14
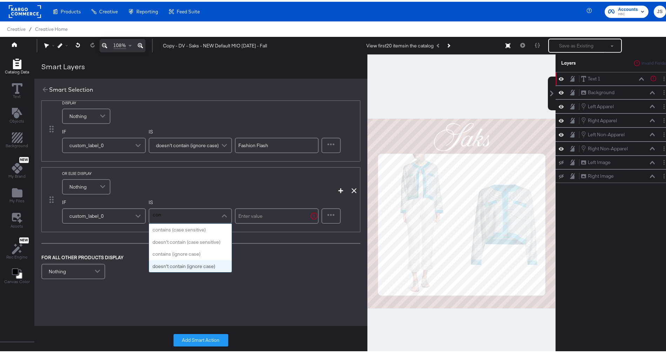
scroll to position [0, 0]
type input "contain"
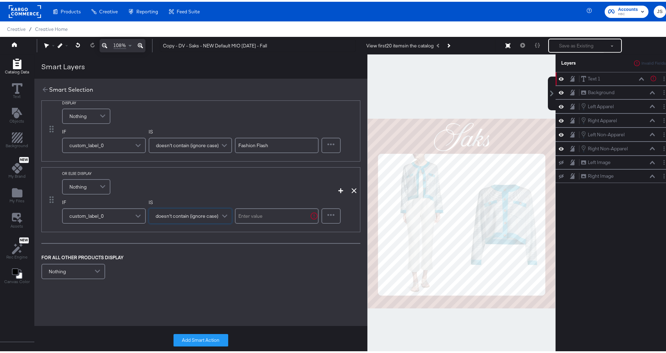
click at [267, 215] on input "text" at bounding box center [277, 213] width 84 height 15
type input "Friends and Family"
click at [328, 216] on div at bounding box center [331, 214] width 18 height 14
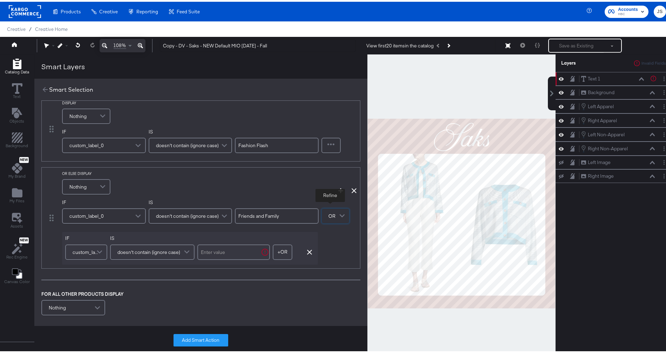
scroll to position [53, 0]
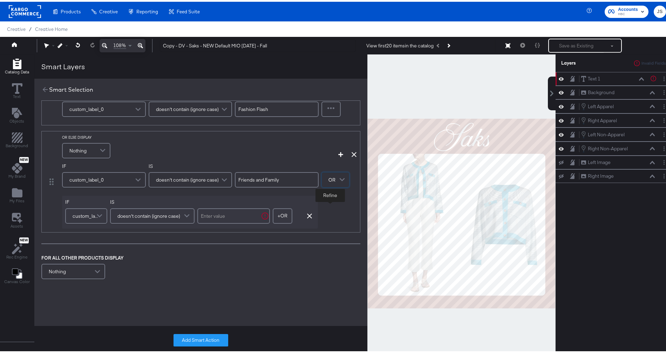
click at [227, 217] on input "text" at bounding box center [233, 213] width 73 height 15
type input "Fall Sale"
click at [218, 250] on div "DISPLAY Nothing IF custom_label_0 IS doesn't contain (ignore case) Fashion Flas…" at bounding box center [200, 169] width 333 height 234
click at [98, 267] on span at bounding box center [98, 269] width 12 height 14
click at [173, 276] on div "﻿" at bounding box center [197, 270] width 140 height 15
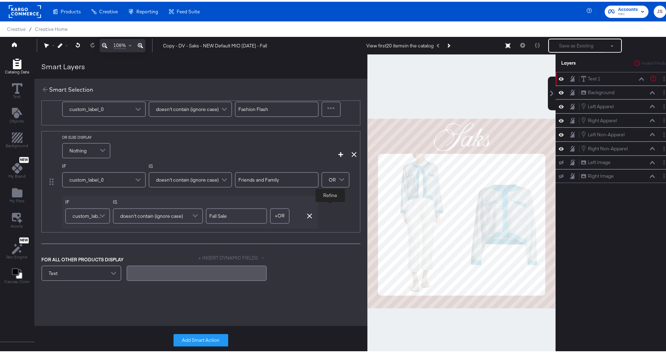
click at [209, 256] on button "+ INSERT DYNAMIC FIELDS" at bounding box center [233, 256] width 68 height 7
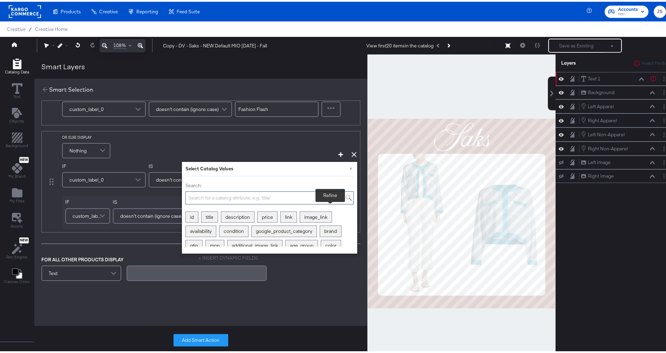
click at [243, 191] on input "Search:" at bounding box center [270, 195] width 168 height 13
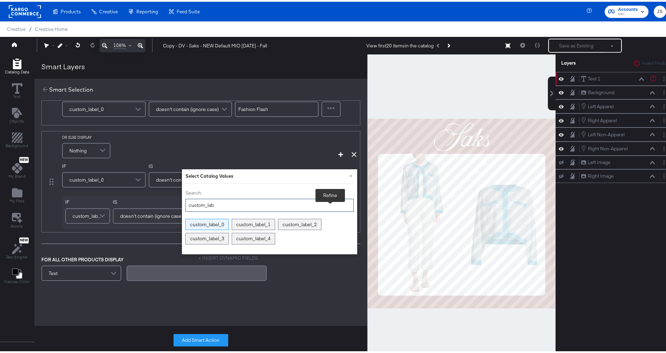
type input "custom_lab"
click at [212, 222] on div "custom_label_0" at bounding box center [207, 222] width 43 height 11
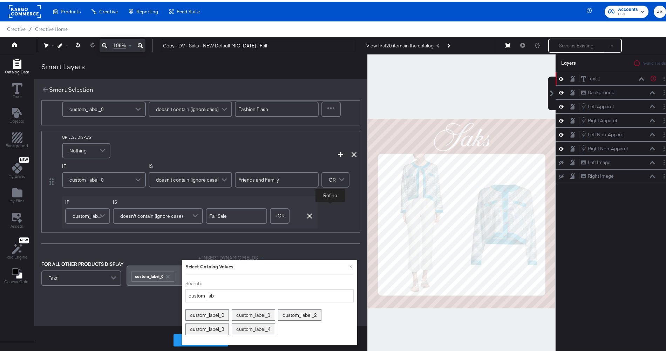
click at [168, 304] on div "DISPLAY Nothing IF custom_label_0 IS doesn't contain (ignore case) Fashion Flas…" at bounding box center [200, 195] width 333 height 299
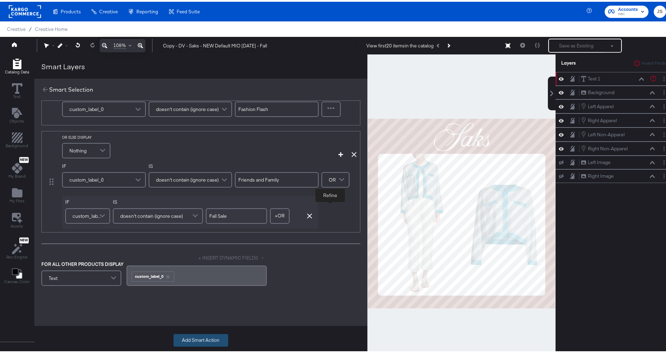
click at [204, 341] on button "Add Smart Action" at bounding box center [201, 338] width 55 height 13
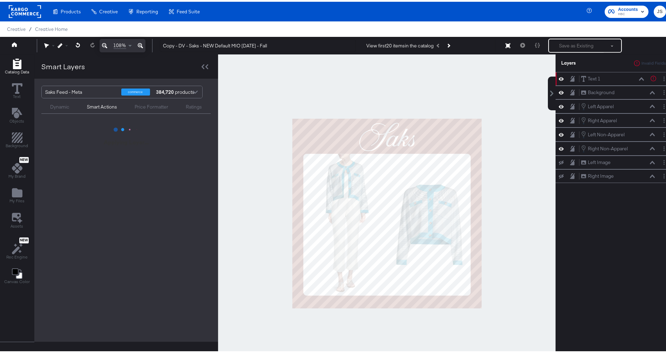
scroll to position [0, 0]
click at [438, 78] on div "Text 1 Text 1" at bounding box center [612, 76] width 63 height 7
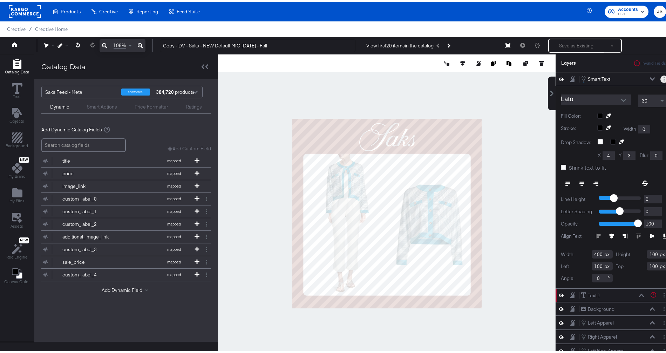
click at [438, 79] on button "Layer Options" at bounding box center [664, 77] width 7 height 7
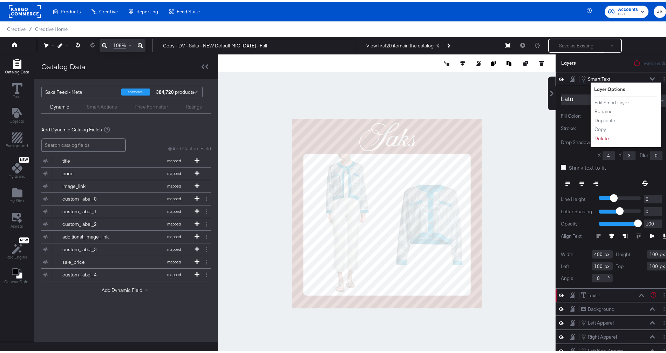
click at [438, 76] on div "Smart Text Smart Text" at bounding box center [618, 77] width 74 height 8
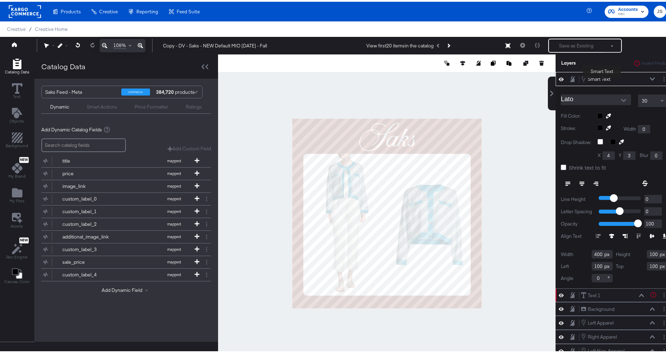
click at [438, 78] on div "Smart Text" at bounding box center [599, 77] width 22 height 7
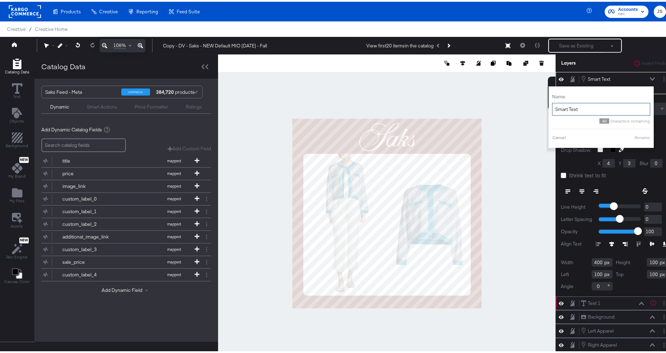
click at [438, 107] on input "Smart Text" at bounding box center [601, 107] width 98 height 13
type input "PIP Text"
click at [438, 135] on button "Rename" at bounding box center [643, 136] width 16 height 6
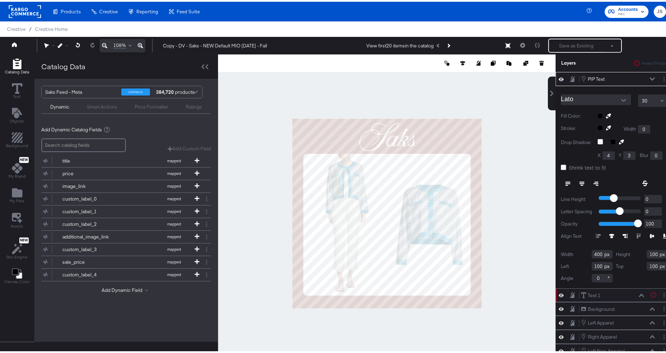
click at [438, 99] on icon "Open" at bounding box center [624, 98] width 5 height 5
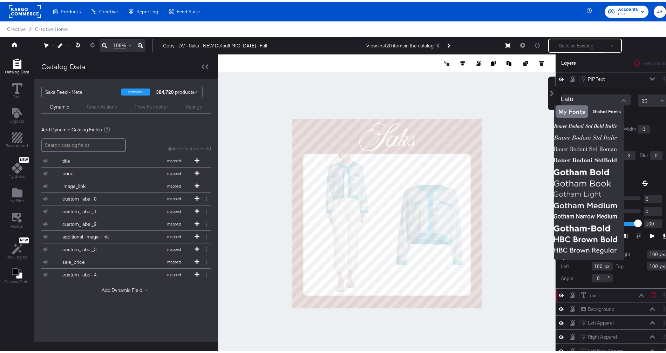
click at [438, 100] on input "Lato" at bounding box center [591, 98] width 60 height 11
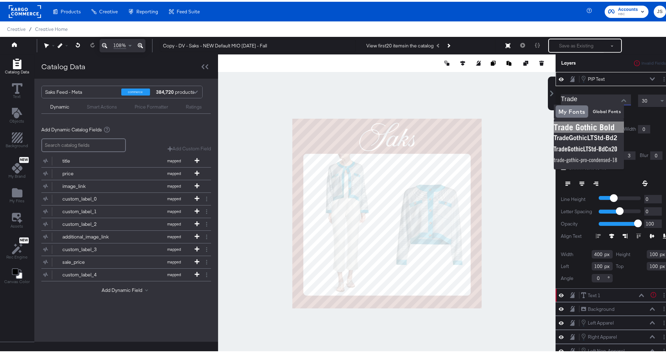
click at [438, 126] on img at bounding box center [589, 125] width 70 height 11
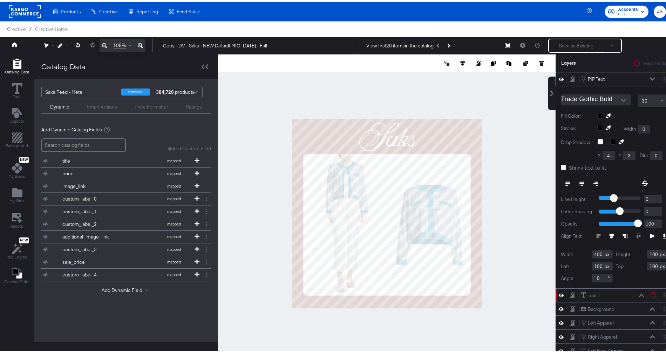
type input "Trade Gothic Bold"
click at [438, 102] on span at bounding box center [663, 99] width 9 height 12
click at [438, 115] on icon at bounding box center [608, 114] width 5 height 5
click at [410, 172] on div at bounding box center [387, 212] width 337 height 318
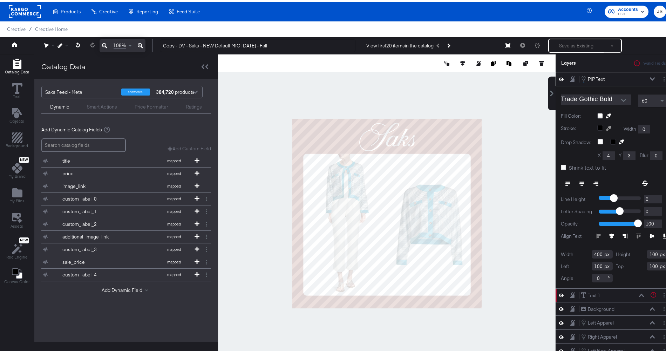
click at [438, 125] on icon at bounding box center [609, 126] width 5 height 5
click at [396, 163] on div at bounding box center [387, 212] width 337 height 318
click at [438, 141] on icon at bounding box center [622, 140] width 5 height 5
click at [438, 164] on div at bounding box center [387, 212] width 337 height 318
drag, startPoint x: 601, startPoint y: 152, endPoint x: 604, endPoint y: 162, distance: 11.0
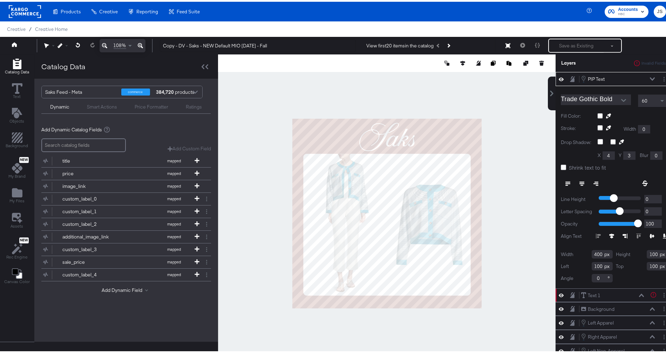
click at [438, 153] on input "4" at bounding box center [609, 153] width 12 height 8
click at [438, 155] on input "4" at bounding box center [609, 153] width 12 height 8
type input "0"
click at [438, 180] on icon at bounding box center [582, 181] width 5 height 5
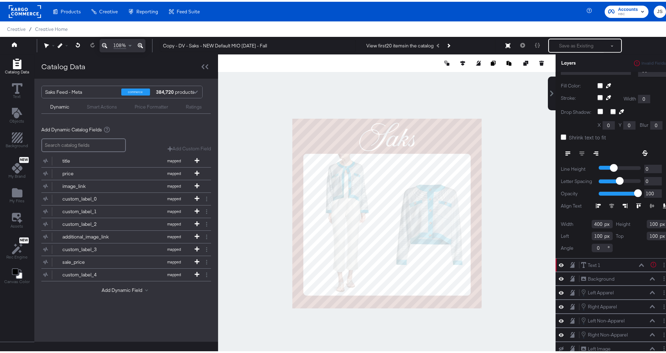
scroll to position [41, 0]
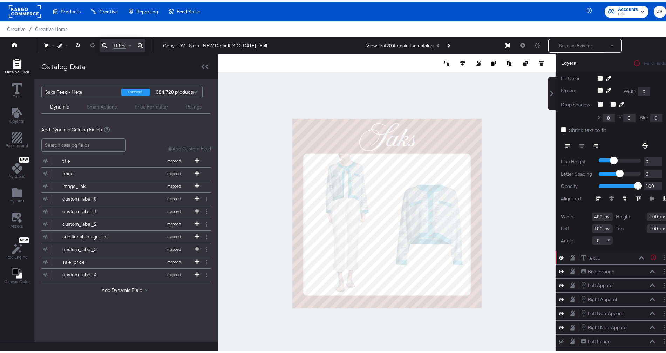
click at [438, 211] on input "400" at bounding box center [602, 214] width 21 height 8
type input "902"
type input "52"
type input "918"
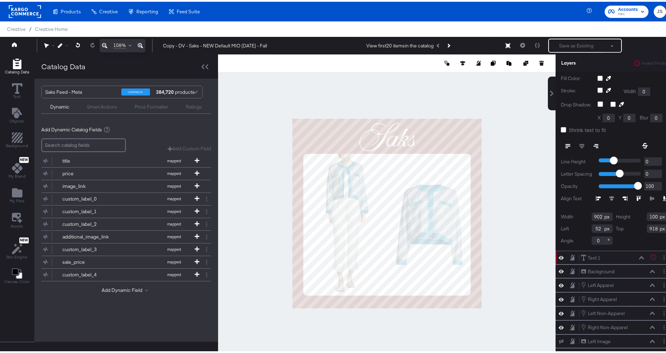
scroll to position [0, 0]
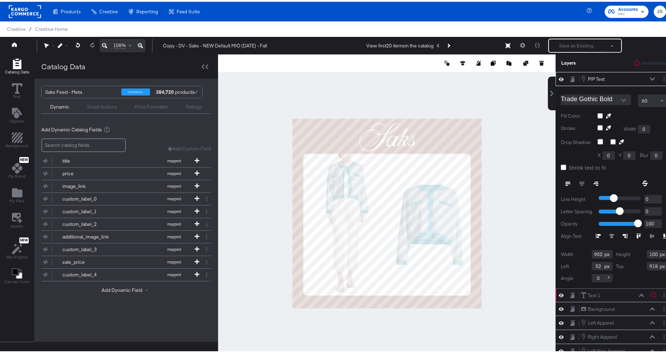
click at [438, 168] on div at bounding box center [387, 212] width 338 height 318
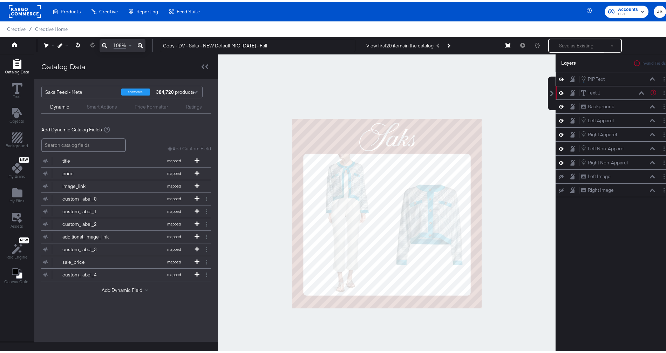
click at [438, 78] on div "PIP Text PIP Text" at bounding box center [618, 77] width 74 height 8
click at [438, 91] on div "Text 1 Text 1" at bounding box center [612, 90] width 63 height 7
click at [438, 92] on button "Layer Options" at bounding box center [664, 90] width 7 height 7
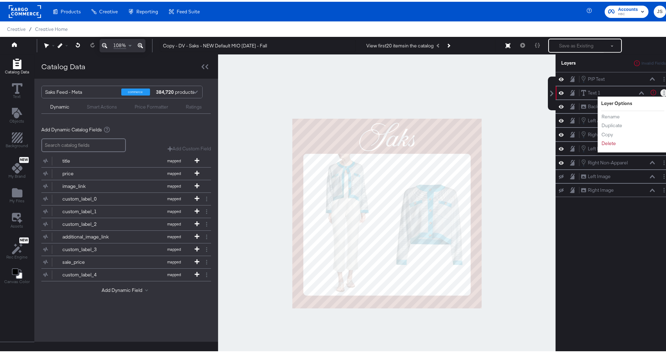
click at [438, 143] on div "Rename Duplicate Copy Delete" at bounding box center [621, 128] width 39 height 38
click at [438, 140] on button "Delete" at bounding box center [609, 141] width 15 height 7
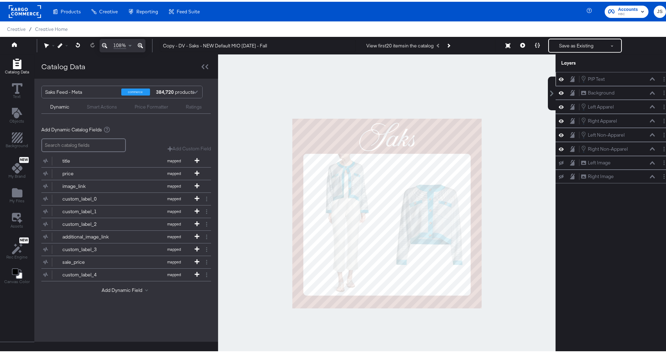
click at [438, 78] on div "PIP Text PIP Text" at bounding box center [618, 77] width 74 height 8
click at [438, 77] on icon at bounding box center [652, 77] width 5 height 4
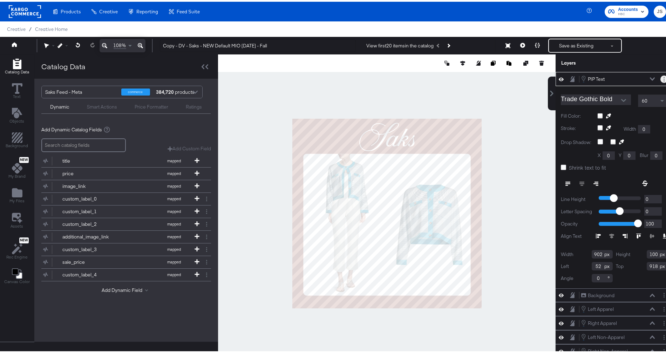
click at [661, 75] on button "Layer Options" at bounding box center [664, 77] width 7 height 7
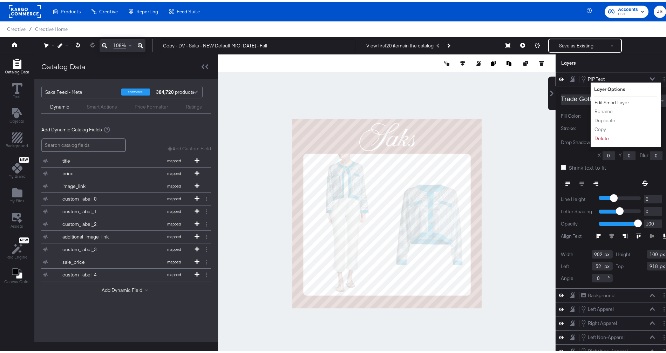
click at [617, 98] on button "Edit Smart Layer" at bounding box center [612, 100] width 35 height 7
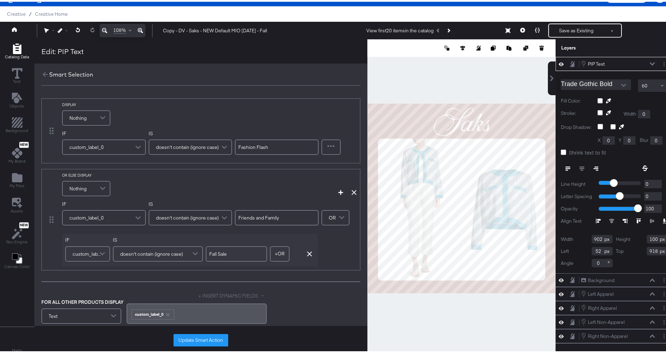
scroll to position [18, 0]
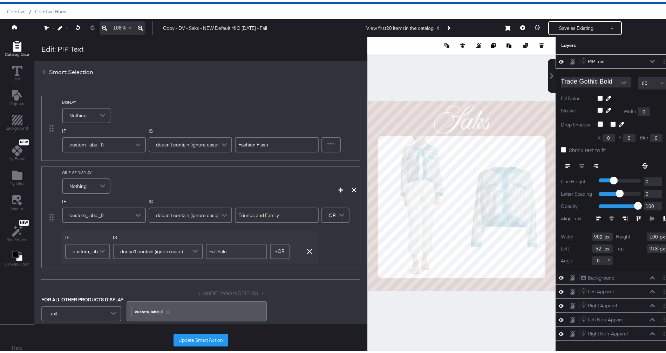
click at [414, 72] on div at bounding box center [462, 194] width 188 height 318
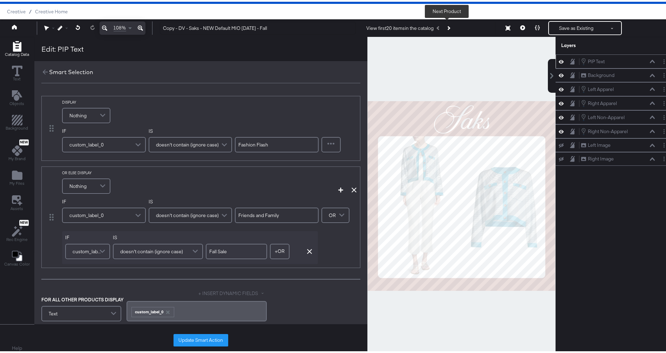
click at [451, 26] on button "Next Product" at bounding box center [449, 26] width 10 height 13
click at [19, 48] on icon "Add Rectangle" at bounding box center [17, 44] width 8 height 11
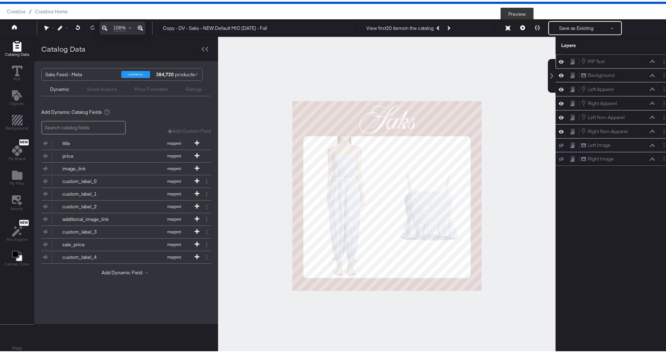
click at [520, 27] on button at bounding box center [523, 26] width 15 height 14
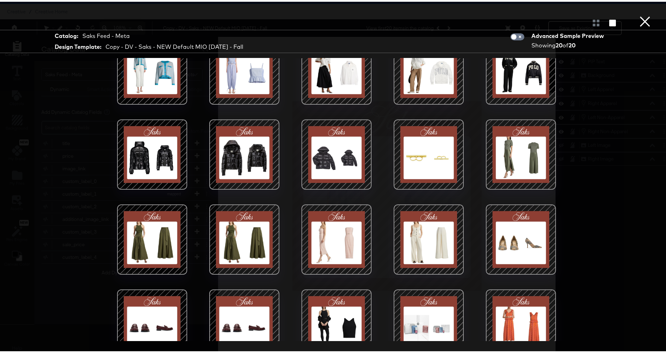
scroll to position [0, 0]
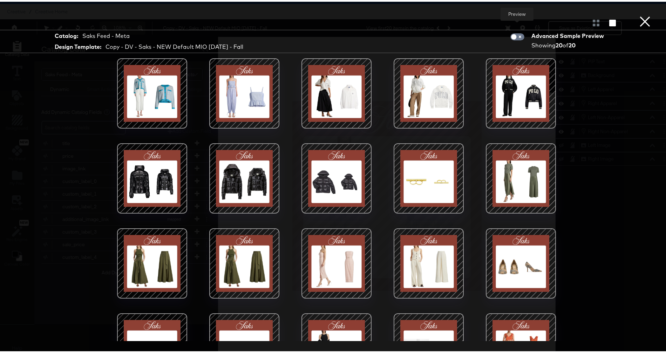
click at [641, 14] on button "×" at bounding box center [645, 7] width 14 height 14
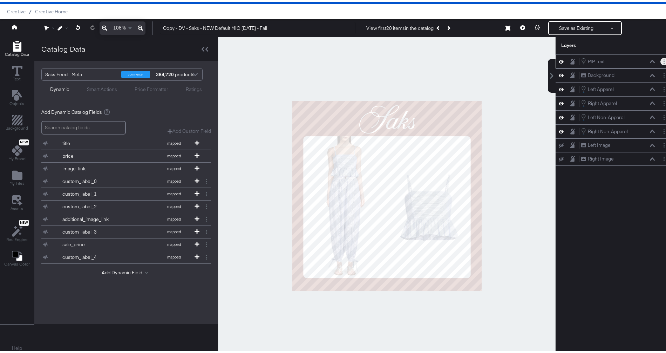
click at [664, 61] on circle "Layer Options" at bounding box center [664, 61] width 1 height 1
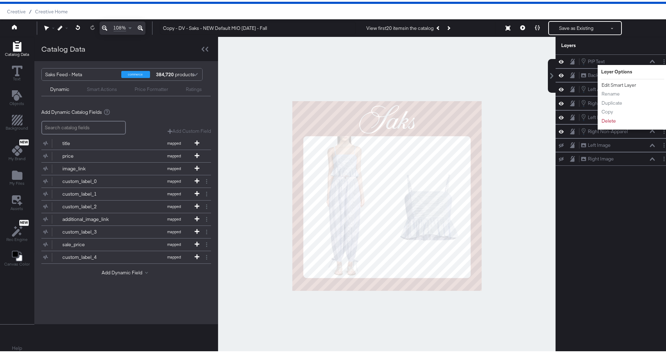
click at [619, 82] on button "Edit Smart Layer" at bounding box center [619, 83] width 35 height 7
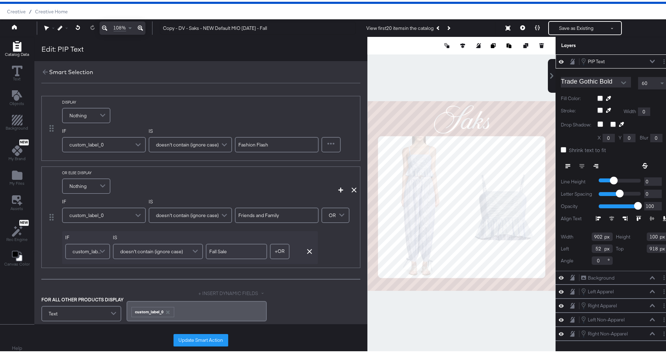
click at [88, 109] on div "Nothing" at bounding box center [86, 114] width 47 height 14
click at [298, 109] on div "DISPLAY Nothing" at bounding box center [182, 110] width 241 height 25
click at [352, 187] on icon at bounding box center [354, 188] width 5 height 5
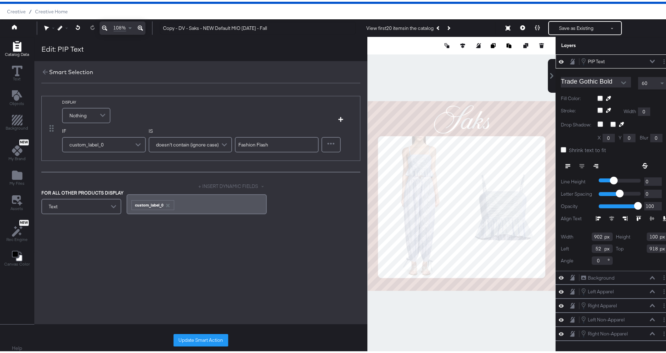
click at [93, 117] on div "Nothing" at bounding box center [86, 114] width 47 height 14
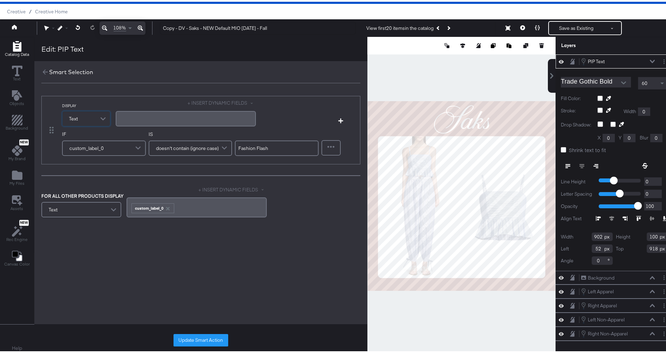
click at [186, 122] on div "﻿" at bounding box center [186, 116] width 140 height 15
click at [217, 101] on button "+ INSERT DYNAMIC FIELDS" at bounding box center [222, 101] width 68 height 7
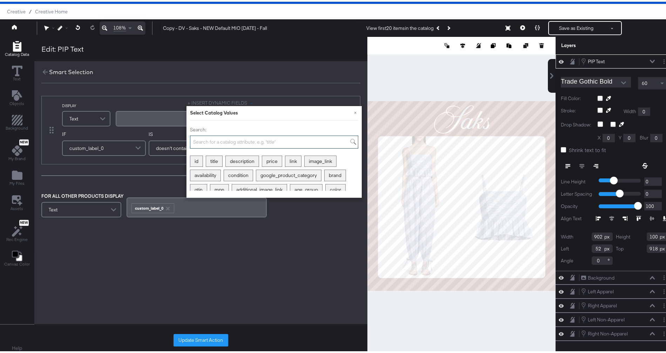
click at [233, 141] on input "Search:" at bounding box center [274, 140] width 168 height 13
click at [250, 140] on input "Search:" at bounding box center [274, 140] width 168 height 13
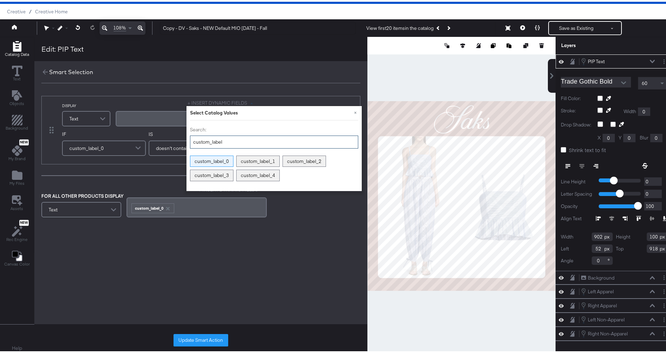
type input "custom_label"
click at [225, 159] on div "custom_label_0" at bounding box center [211, 159] width 43 height 11
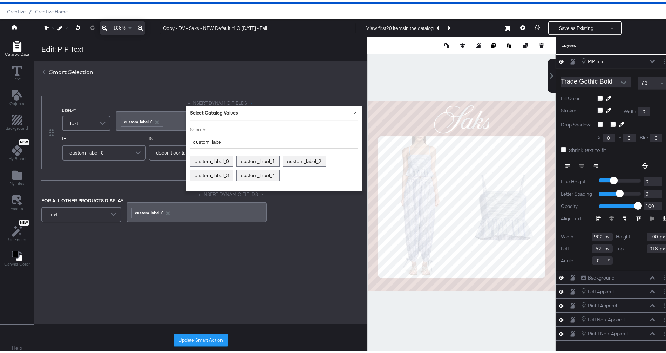
click at [357, 109] on button "×" at bounding box center [355, 110] width 13 height 13
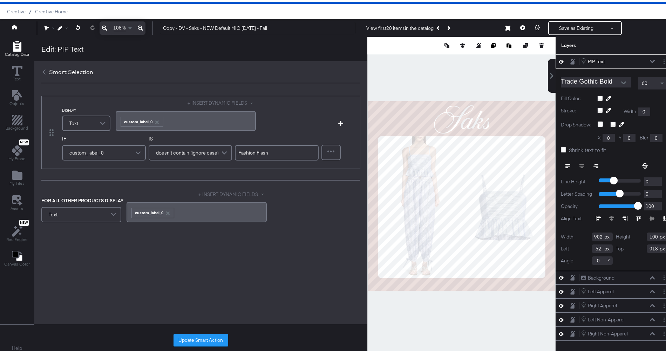
click at [284, 153] on input "Fashion Flash" at bounding box center [277, 150] width 84 height 15
type input "^"
click at [322, 196] on div "+ INSERT DYNAMIC FIELDS ﻿ ﻿ custom_label_0 ﻿" at bounding box center [244, 205] width 234 height 33
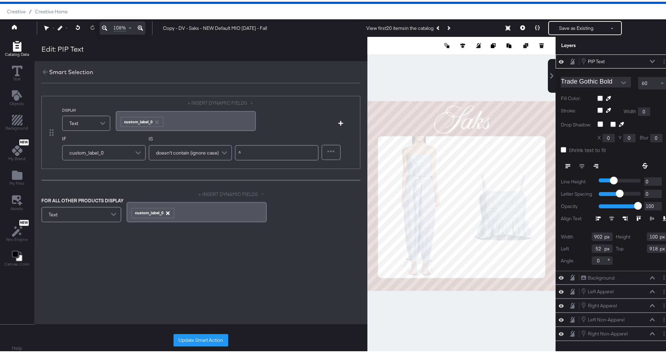
click at [167, 211] on icon "button" at bounding box center [168, 211] width 4 height 4
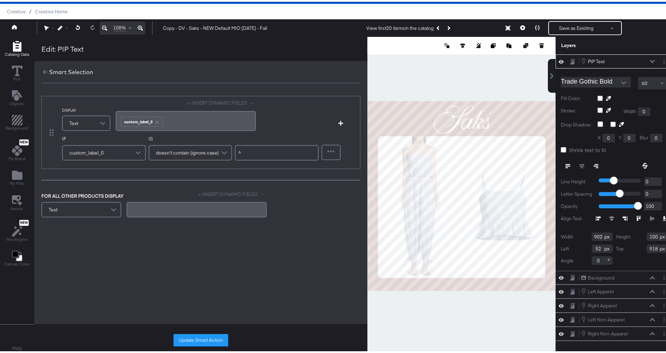
click at [194, 208] on div "﻿" at bounding box center [197, 207] width 132 height 7
click at [217, 255] on div "DISPLAY Text + INSERT DYNAMIC FIELDS ﻿ ﻿ custom_label_0 ﻿ Add Condition IF cust…" at bounding box center [200, 178] width 333 height 195
click at [205, 338] on button "Update Smart Action" at bounding box center [201, 338] width 55 height 13
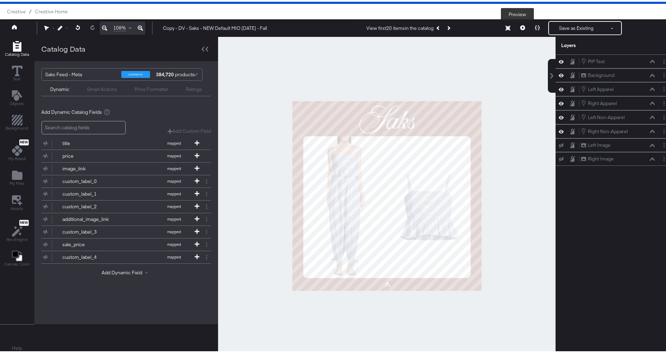
click at [521, 26] on icon at bounding box center [523, 26] width 5 height 5
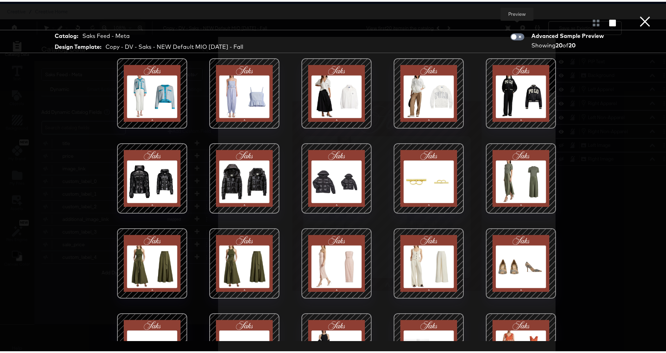
click at [638, 14] on button "×" at bounding box center [645, 7] width 14 height 14
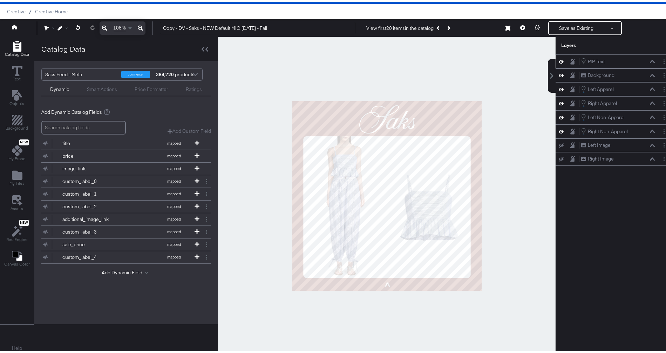
click at [610, 62] on div "PIP Text PIP Text" at bounding box center [618, 60] width 74 height 8
click at [661, 60] on button "Layer Options" at bounding box center [664, 59] width 7 height 7
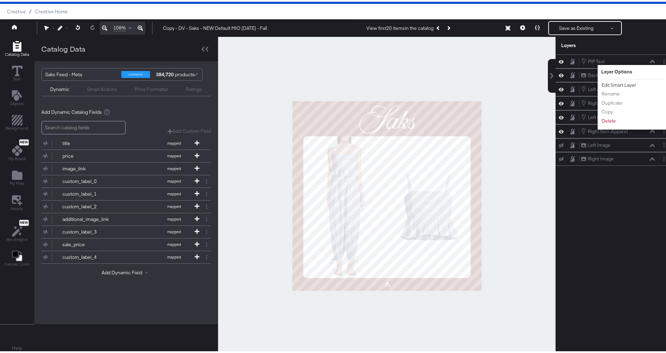
click at [619, 83] on button "Edit Smart Layer" at bounding box center [619, 83] width 35 height 7
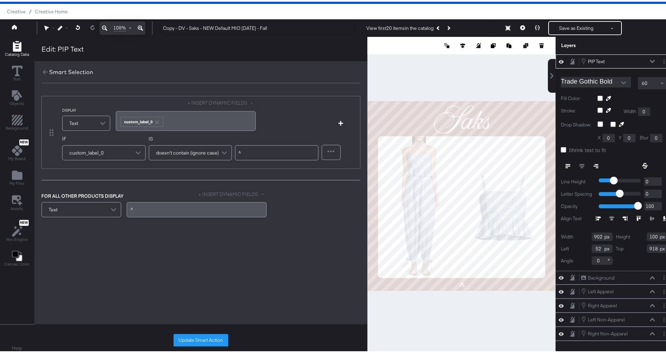
click at [156, 206] on div "﻿^" at bounding box center [197, 207] width 132 height 7
click at [156, 120] on icon "button" at bounding box center [157, 121] width 4 height 4
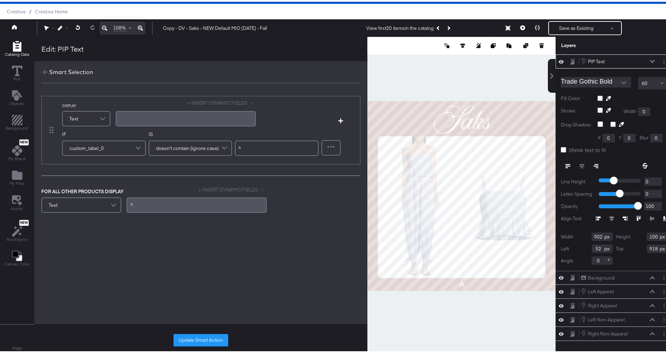
click at [160, 121] on div "﻿" at bounding box center [186, 116] width 140 height 15
click at [224, 147] on span at bounding box center [225, 146] width 12 height 14
click at [216, 119] on div "^﻿" at bounding box center [186, 116] width 132 height 7
click at [177, 209] on div "﻿^" at bounding box center [197, 202] width 140 height 15
click at [179, 113] on div "^﻿" at bounding box center [186, 116] width 132 height 7
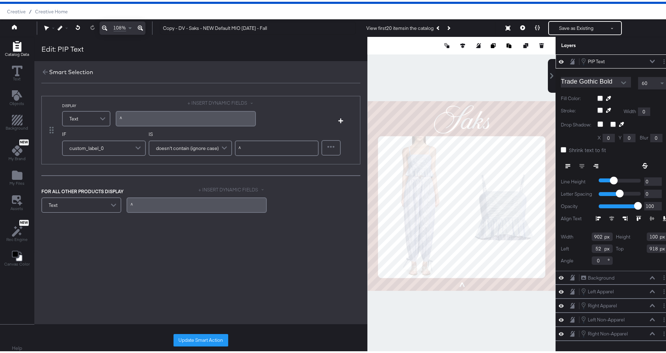
click at [179, 113] on div "^﻿" at bounding box center [186, 116] width 132 height 7
click at [214, 99] on button "+ INSERT DYNAMIC FIELDS" at bounding box center [222, 101] width 68 height 7
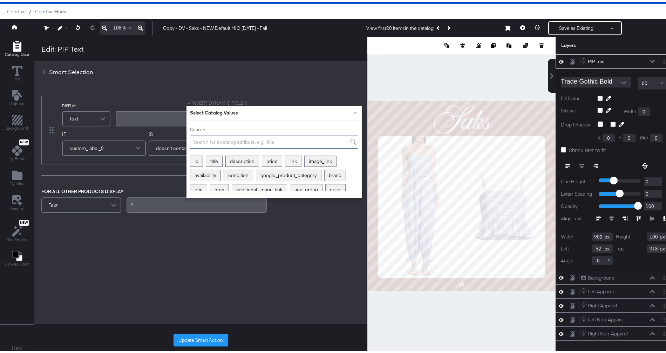
drag, startPoint x: 217, startPoint y: 138, endPoint x: 222, endPoint y: 135, distance: 5.5
click at [220, 136] on input "Search:" at bounding box center [274, 140] width 168 height 13
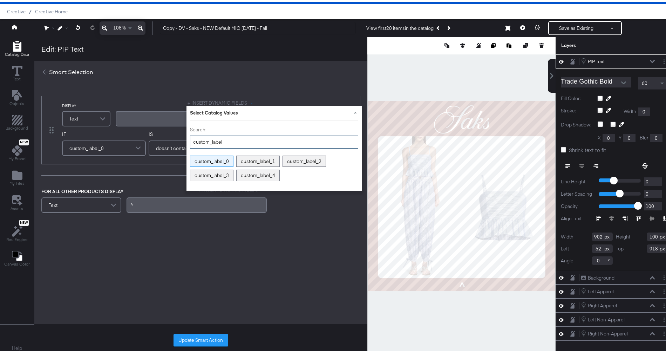
type input "custom_label"
click at [198, 159] on div "custom_label_0" at bounding box center [211, 159] width 43 height 11
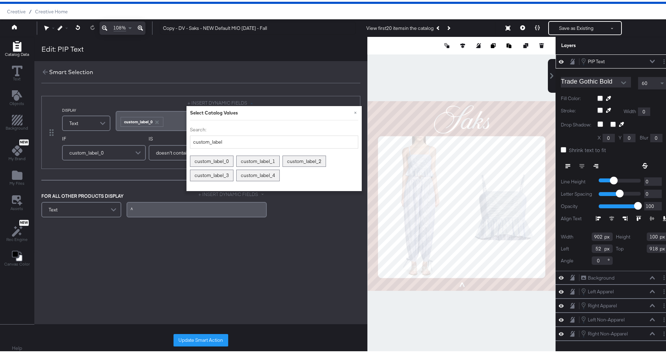
click at [162, 191] on div "FOR ALL OTHER PRODUCTS DISPLAY" at bounding box center [128, 194] width 175 height 7
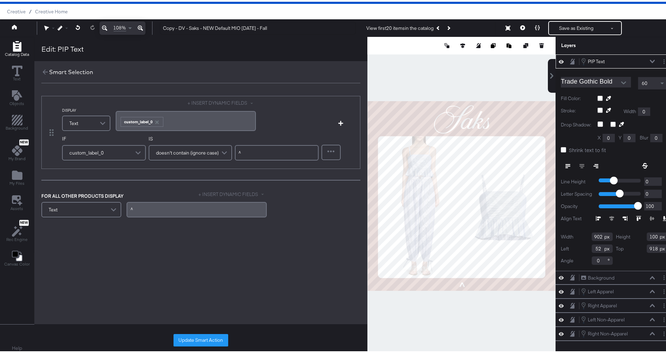
click at [209, 153] on span "doesn't contain (ignore case)" at bounding box center [187, 151] width 63 height 12
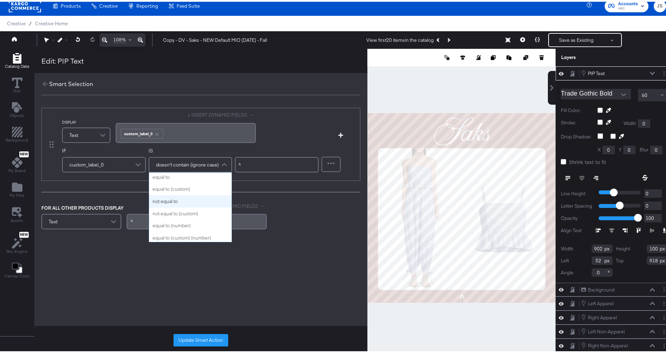
scroll to position [2, 0]
click at [189, 163] on span "doesn't contain (ignore case)" at bounding box center [187, 163] width 63 height 12
click at [201, 162] on span "doesn't contain (ignore case)" at bounding box center [187, 163] width 63 height 12
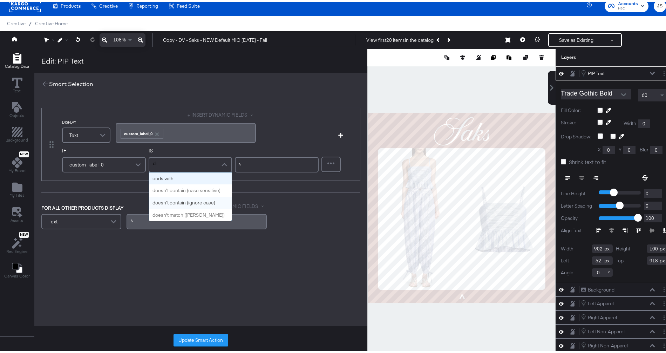
type input "does"
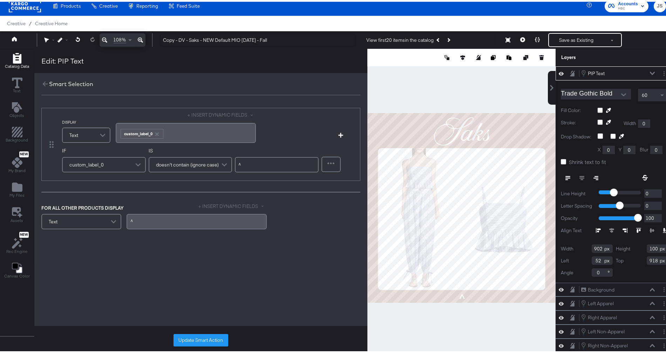
click at [263, 197] on div "DISPLAY Text + INSERT DYNAMIC FIELDS ﻿ ﻿ custom_label_0 ﻿ Add Condition IF cust…" at bounding box center [200, 167] width 333 height 137
click at [175, 217] on div "﻿^" at bounding box center [197, 219] width 132 height 7
click at [166, 196] on div "DISPLAY Text + INSERT DYNAMIC FIELDS ﻿ ﻿ custom_label_0 ﻿ Add Condition IF cust…" at bounding box center [200, 167] width 333 height 137
click at [163, 216] on div "﻿" at bounding box center [197, 219] width 132 height 7
click at [185, 252] on div "DISPLAY Text + INSERT DYNAMIC FIELDS ﻿ ﻿ custom_label_0 ﻿ Add Condition IF cust…" at bounding box center [200, 190] width 333 height 195
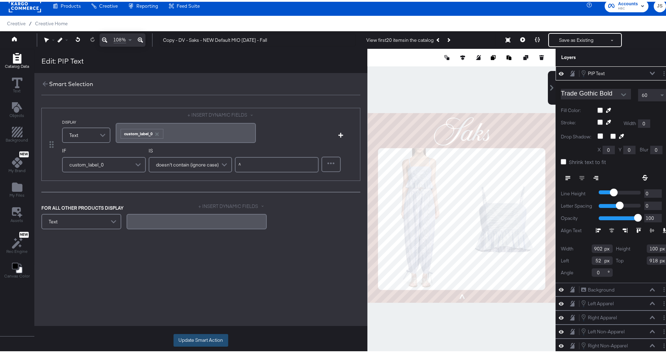
click at [202, 343] on button "Update Smart Action" at bounding box center [201, 338] width 55 height 13
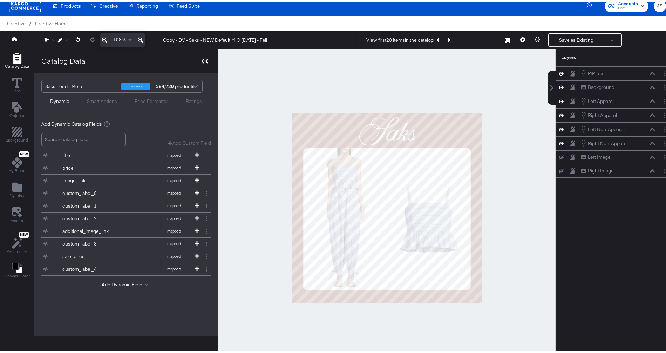
click at [202, 61] on icon at bounding box center [205, 59] width 7 height 5
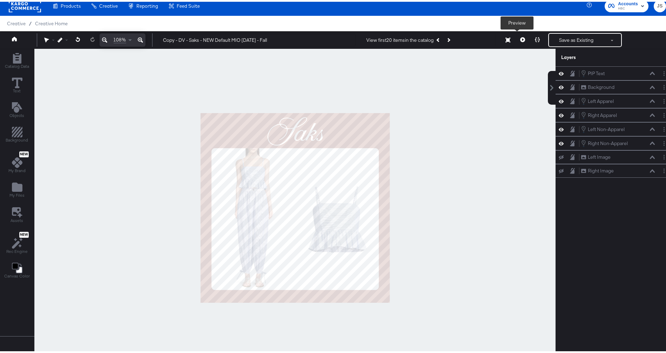
click at [521, 36] on icon at bounding box center [523, 37] width 5 height 5
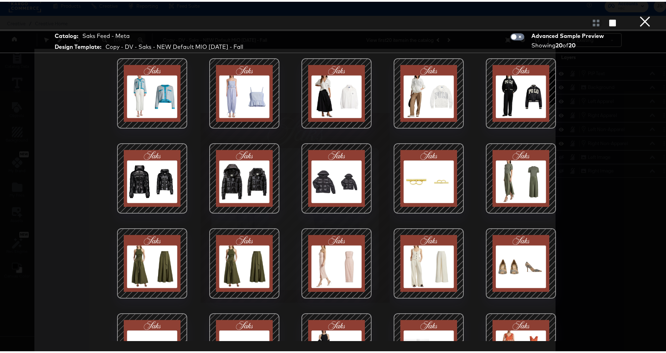
click at [641, 14] on button "×" at bounding box center [645, 7] width 14 height 14
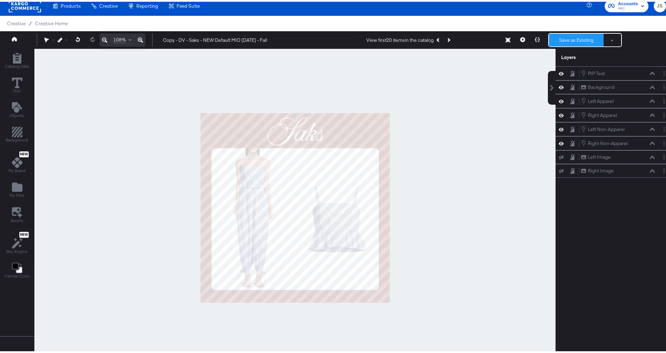
click at [562, 39] on button "Save as Existing" at bounding box center [576, 38] width 55 height 13
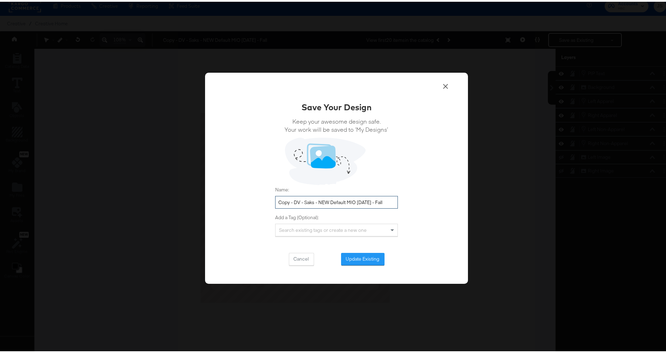
drag, startPoint x: 296, startPoint y: 200, endPoint x: 268, endPoint y: 197, distance: 27.8
click at [268, 197] on div "Save Your Design Keep your awesome design safe. Your work will be saved to ‘My …" at bounding box center [336, 176] width 263 height 211
drag, startPoint x: 310, startPoint y: 200, endPoint x: 300, endPoint y: 202, distance: 10.3
click at [300, 202] on input "JS - Saks - NEW Default MIO 8.21.25 - Fall" at bounding box center [336, 200] width 123 height 13
drag, startPoint x: 343, startPoint y: 200, endPoint x: 319, endPoint y: 201, distance: 23.5
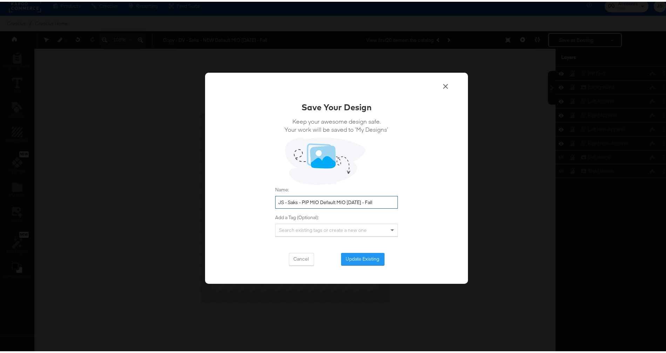
click at [319, 201] on input "JS - Saks - PIP MIO Default MIO 8.21.25 - Fall" at bounding box center [336, 200] width 123 height 13
type input "JS - Saks - PIP MIO 8.21.25 - Fall"
click at [363, 259] on button "Update Existing" at bounding box center [362, 257] width 43 height 13
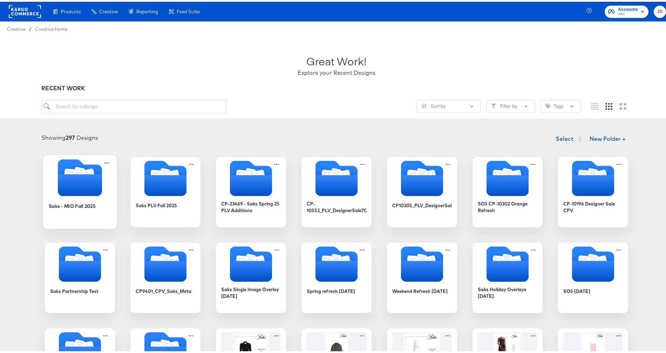
click at [71, 186] on icon "Folder" at bounding box center [80, 183] width 44 height 22
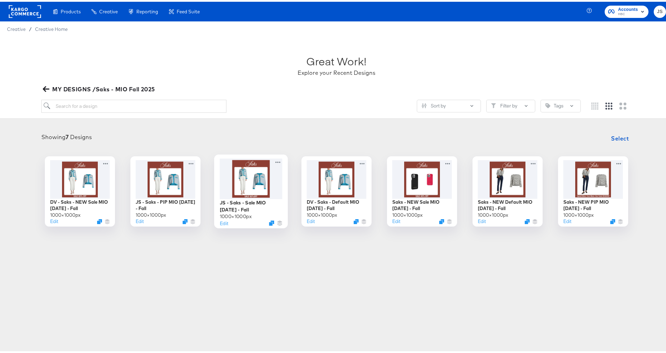
click at [258, 184] on div at bounding box center [251, 176] width 63 height 40
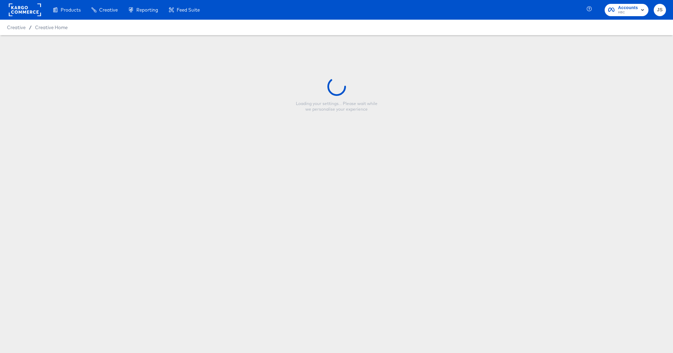
type input "JS - Saks - Sale MIO 8.21.25 - Fall"
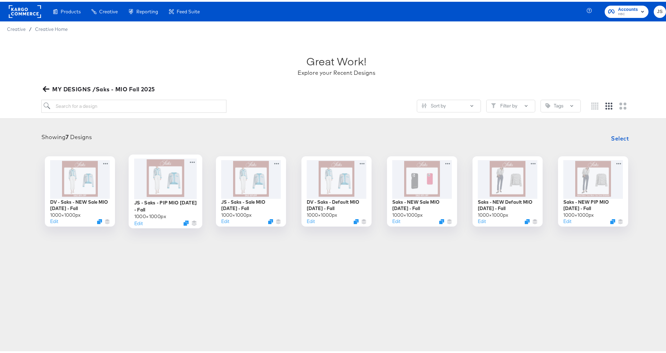
click at [163, 187] on div at bounding box center [165, 176] width 63 height 40
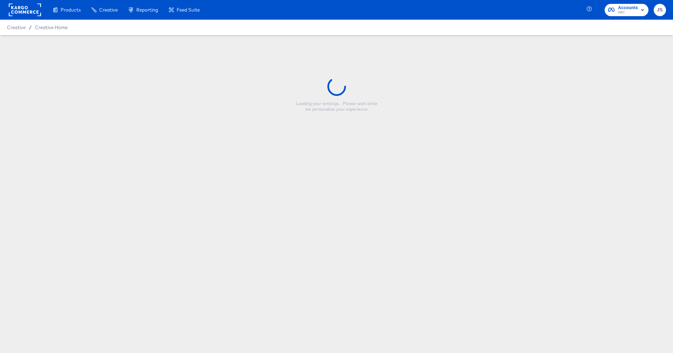
type input "JS - Saks - PIP MIO 8.21.25 - Fall"
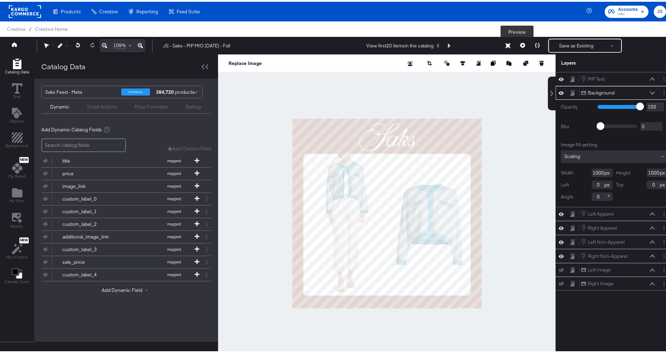
click at [520, 48] on button at bounding box center [523, 44] width 15 height 14
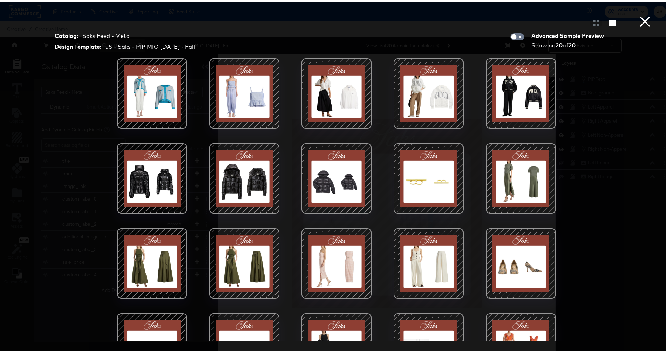
click at [638, 14] on button "×" at bounding box center [645, 7] width 14 height 14
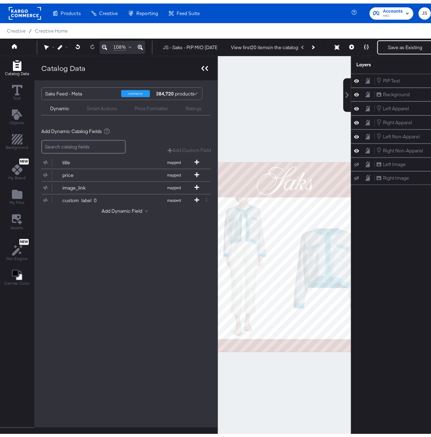
click at [203, 65] on icon at bounding box center [205, 64] width 7 height 5
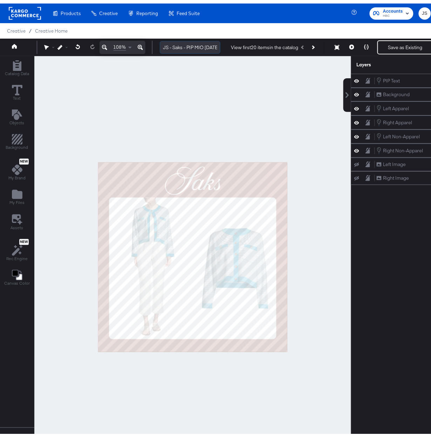
click at [192, 42] on input "JS - Saks - PIP MIO 8.21.25 - Fall" at bounding box center [190, 44] width 61 height 13
click at [183, 43] on input "JS - Saks - PIP MIO 8.21.25 - Fall" at bounding box center [190, 44] width 61 height 13
